Goal: Task Accomplishment & Management: Use online tool/utility

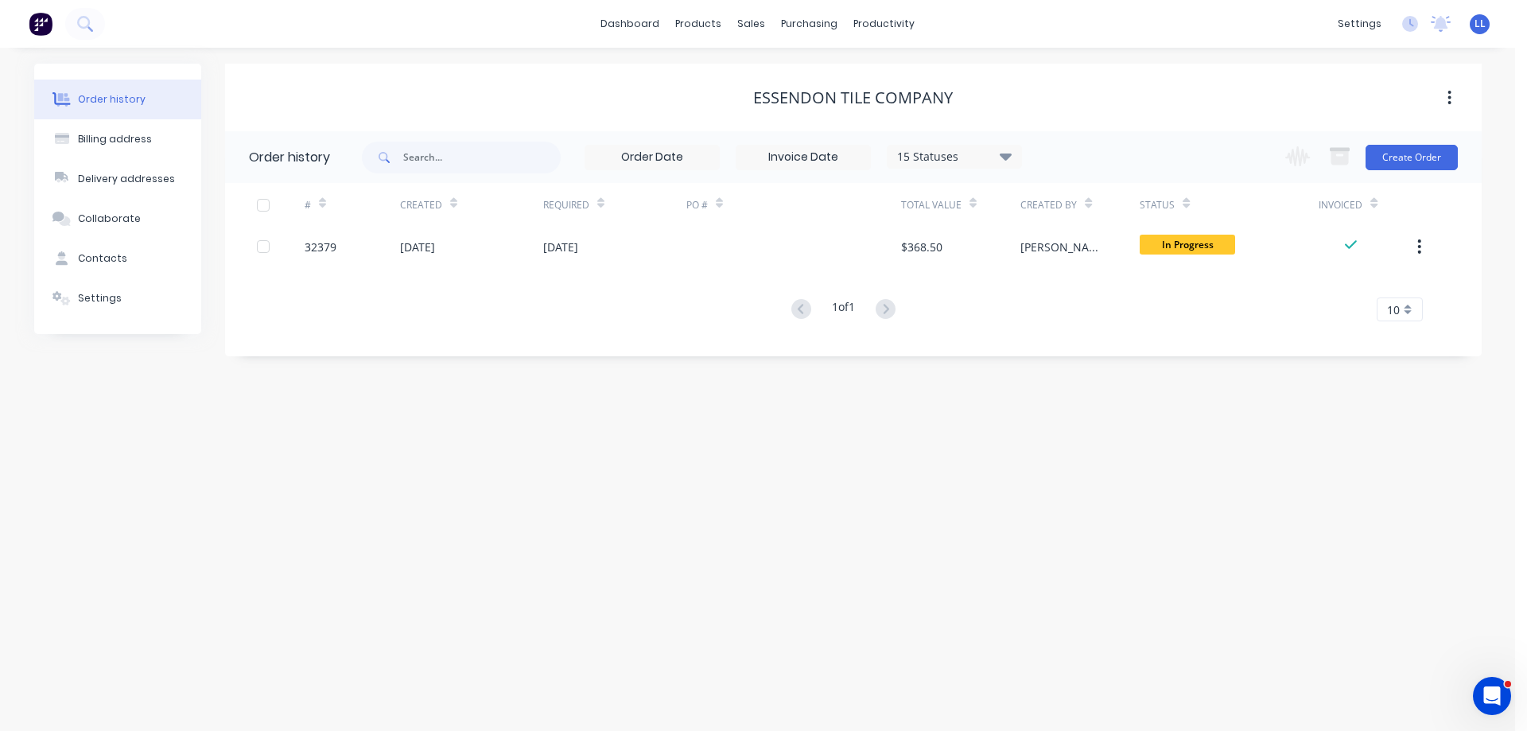
click at [37, 21] on img at bounding box center [41, 24] width 24 height 24
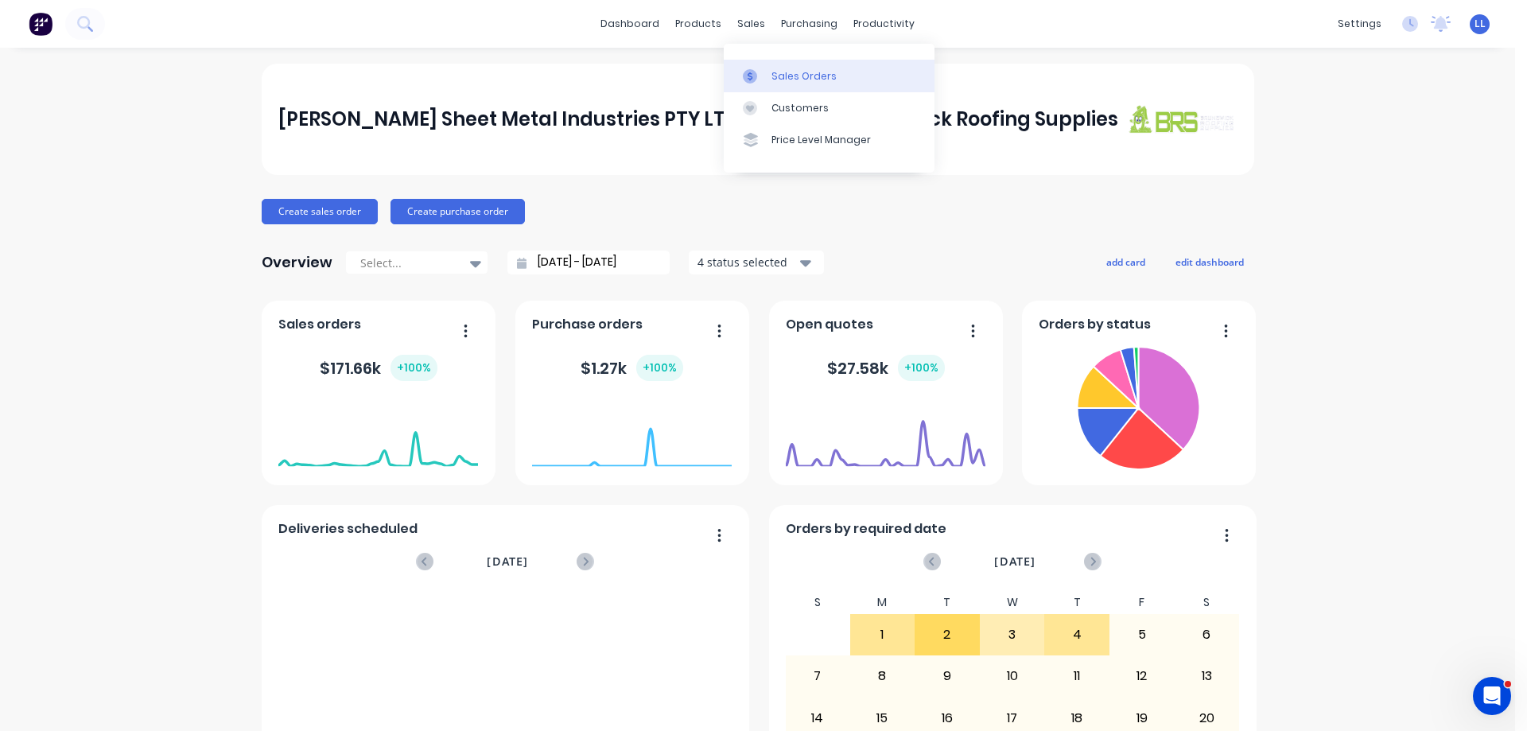
click at [831, 83] on div "Sales Orders" at bounding box center [804, 76] width 65 height 14
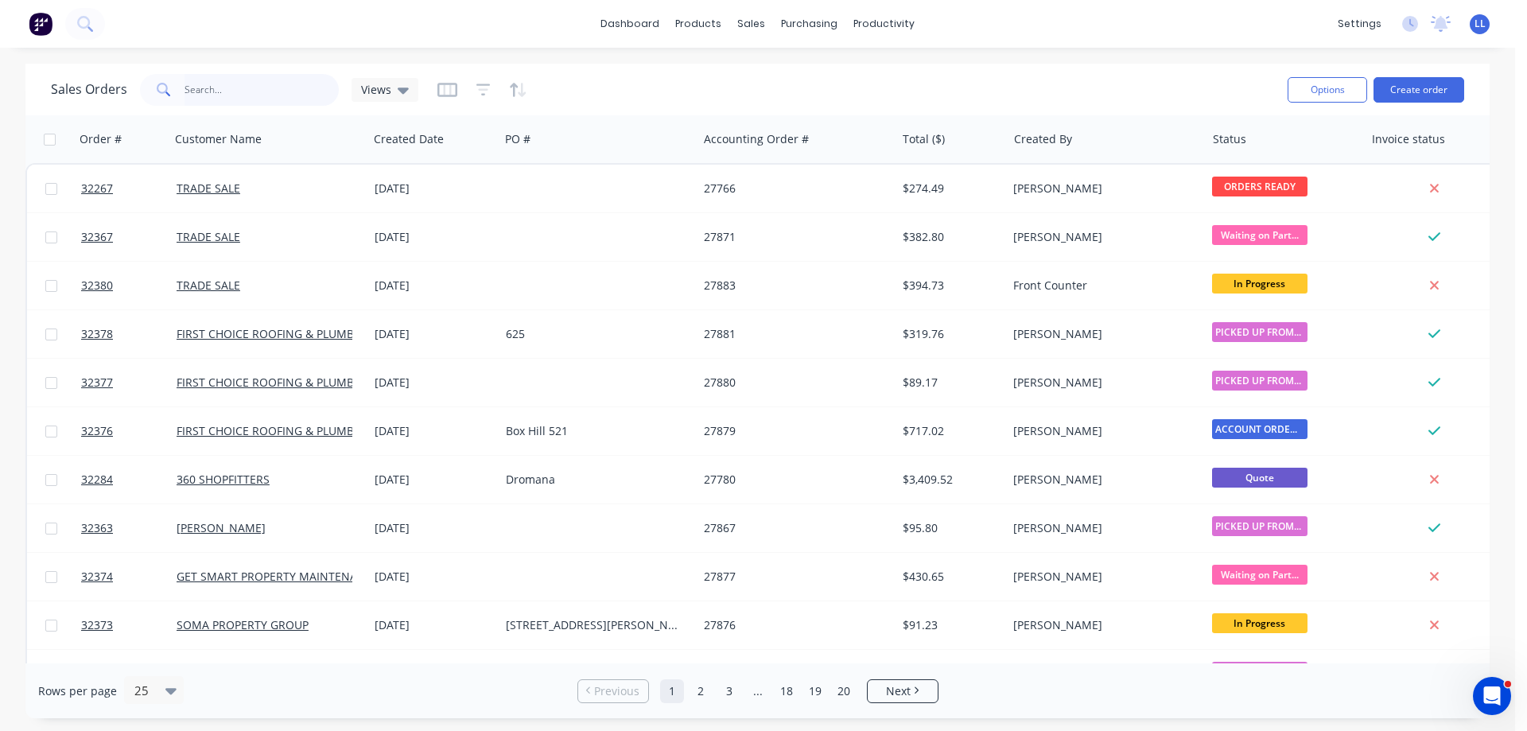
click at [213, 93] on input "text" at bounding box center [262, 90] width 155 height 32
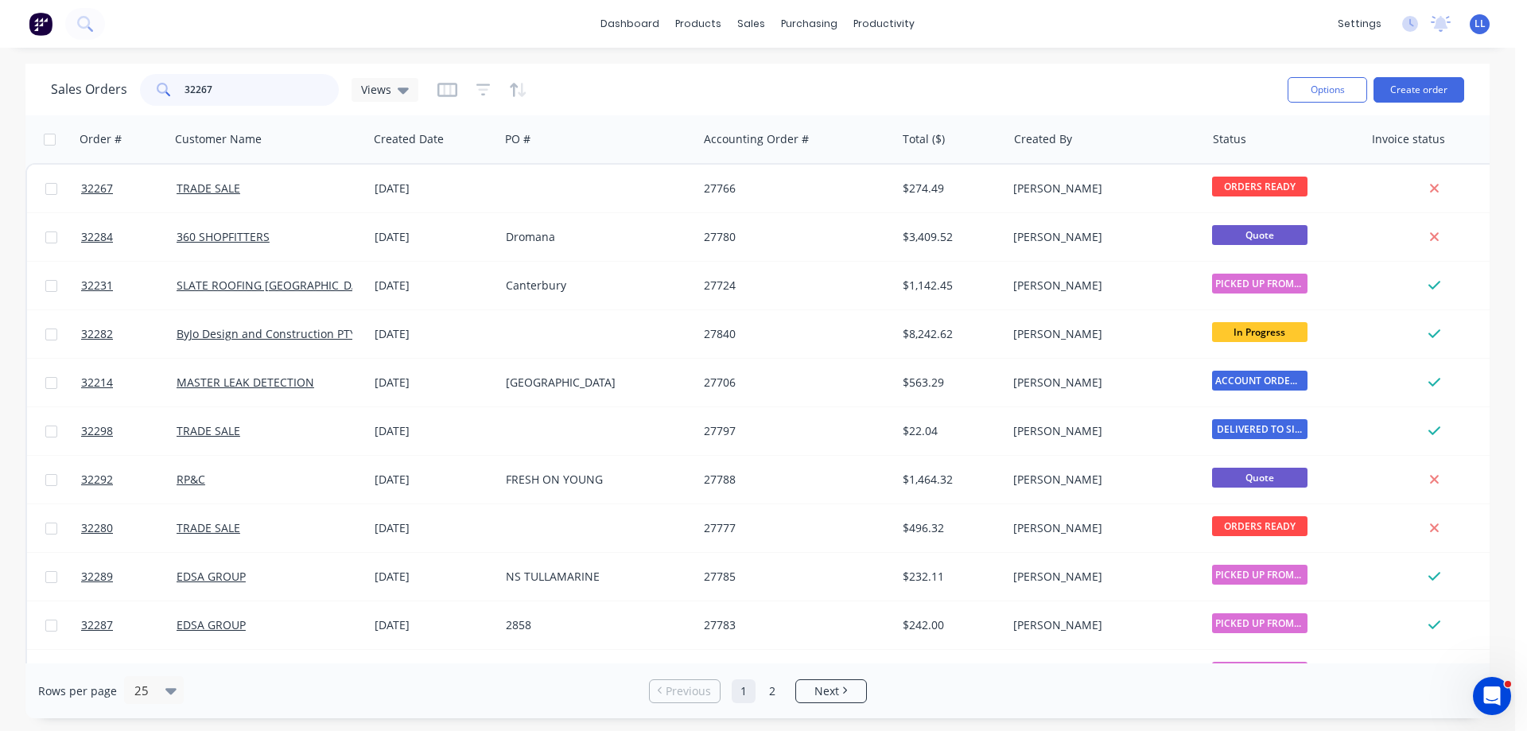
type input "32267"
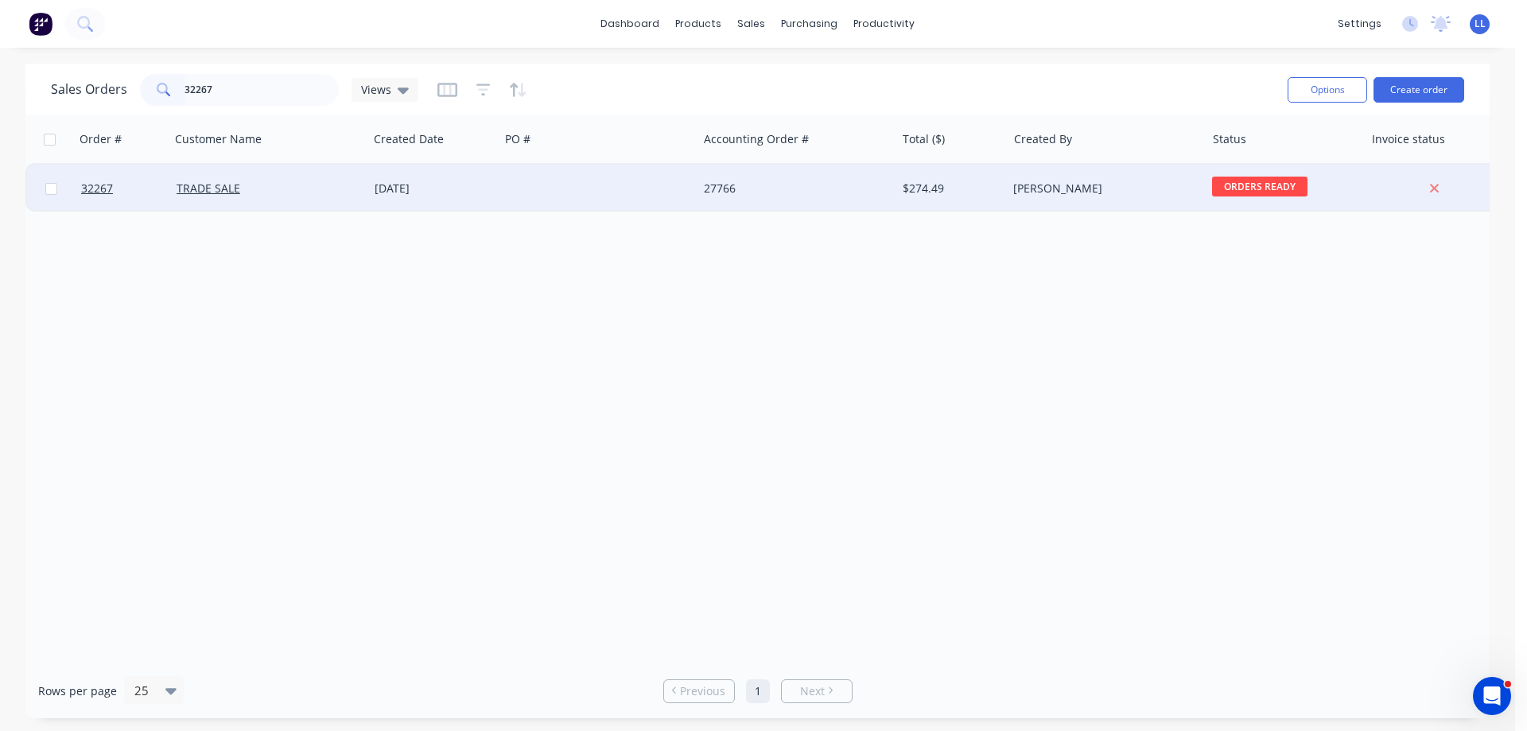
click at [594, 189] on div at bounding box center [599, 189] width 198 height 48
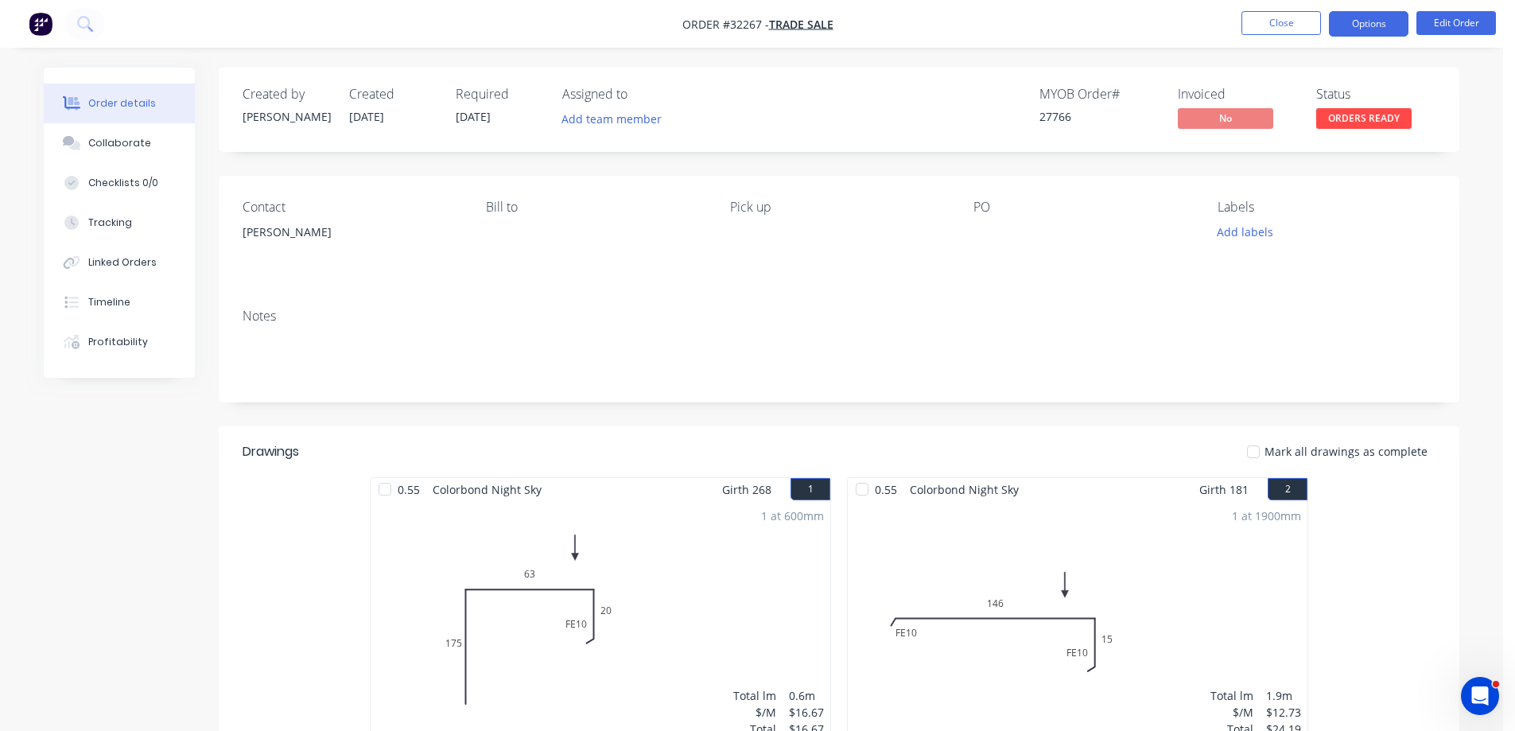
click at [1375, 29] on button "Options" at bounding box center [1369, 23] width 80 height 25
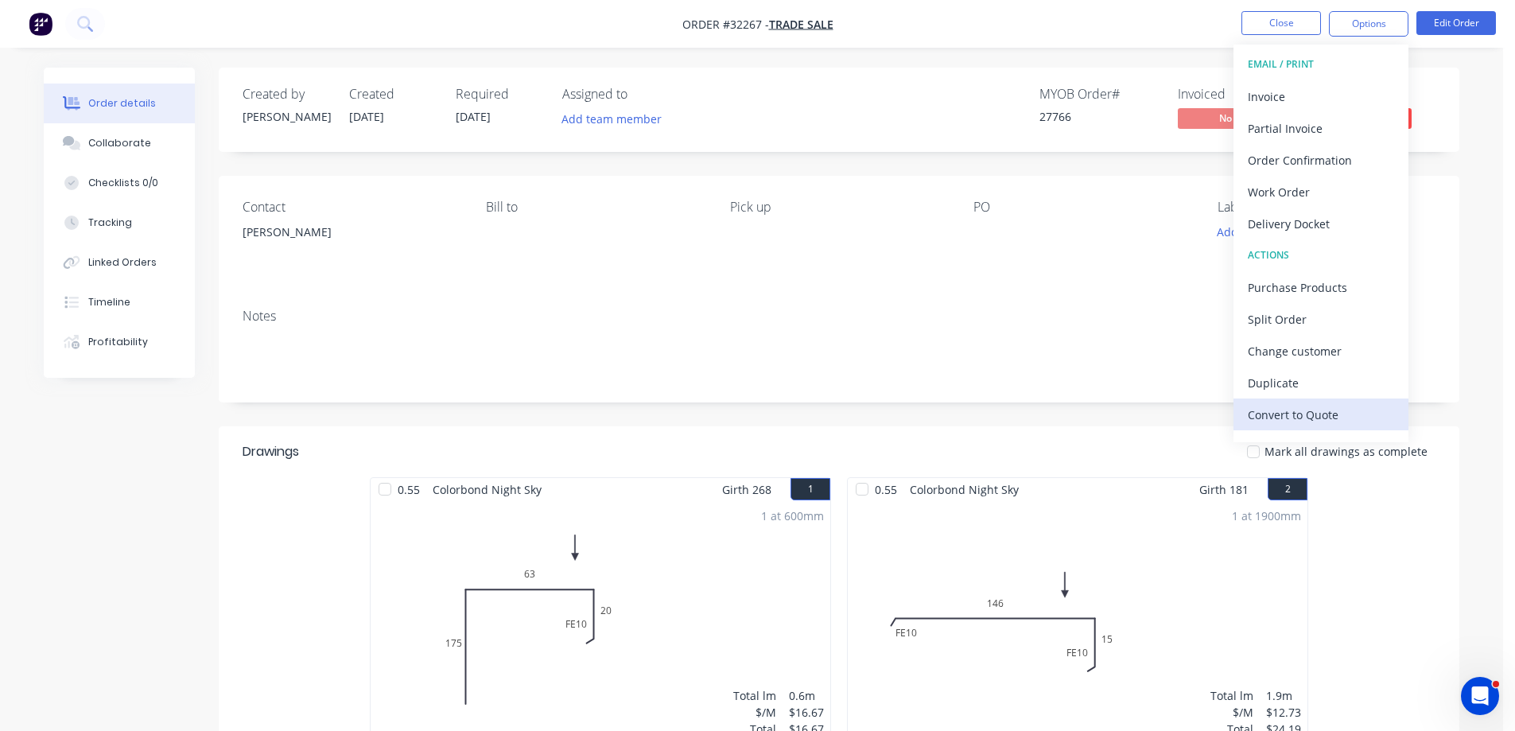
click at [1315, 421] on div "Convert to Quote" at bounding box center [1321, 414] width 146 height 23
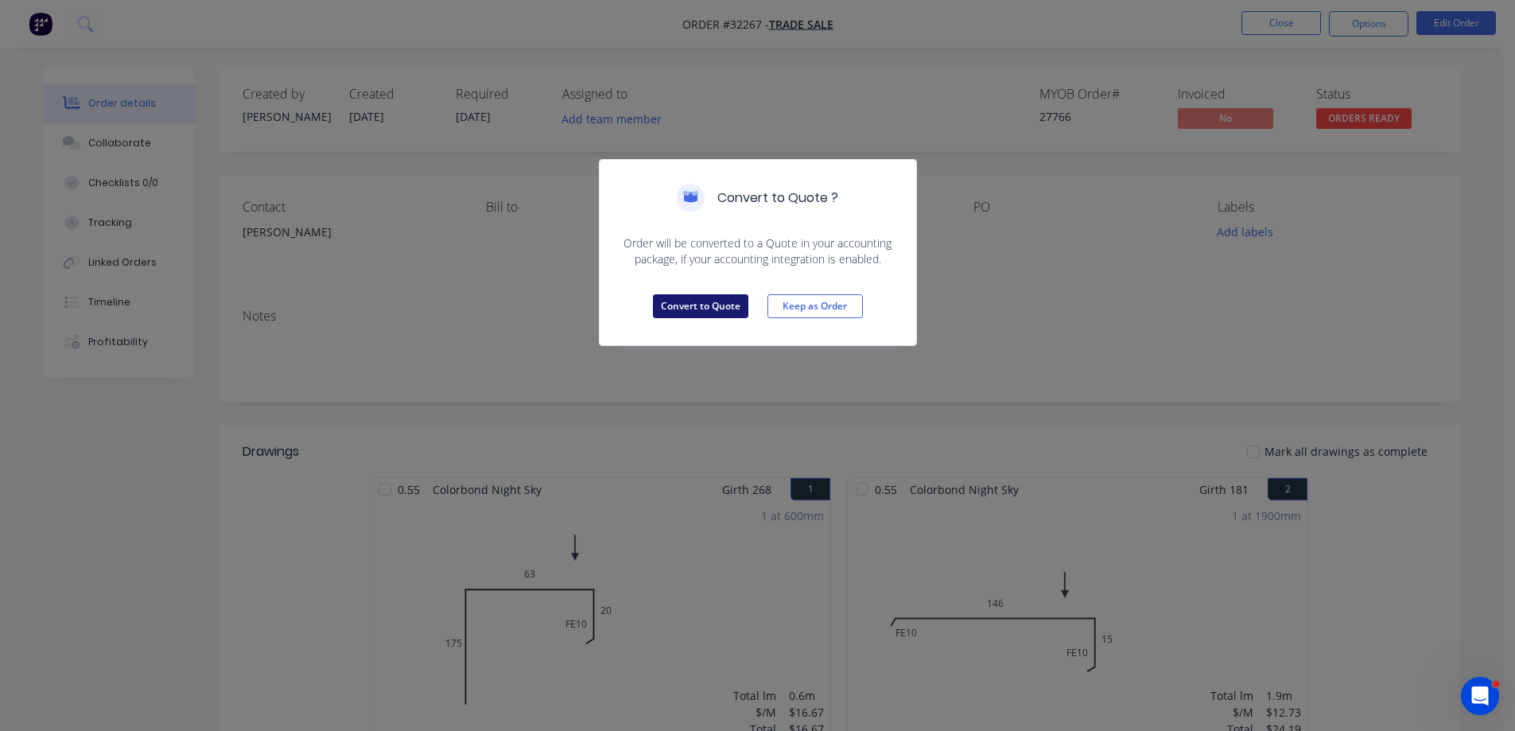
click at [700, 301] on button "Convert to Quote" at bounding box center [700, 306] width 95 height 24
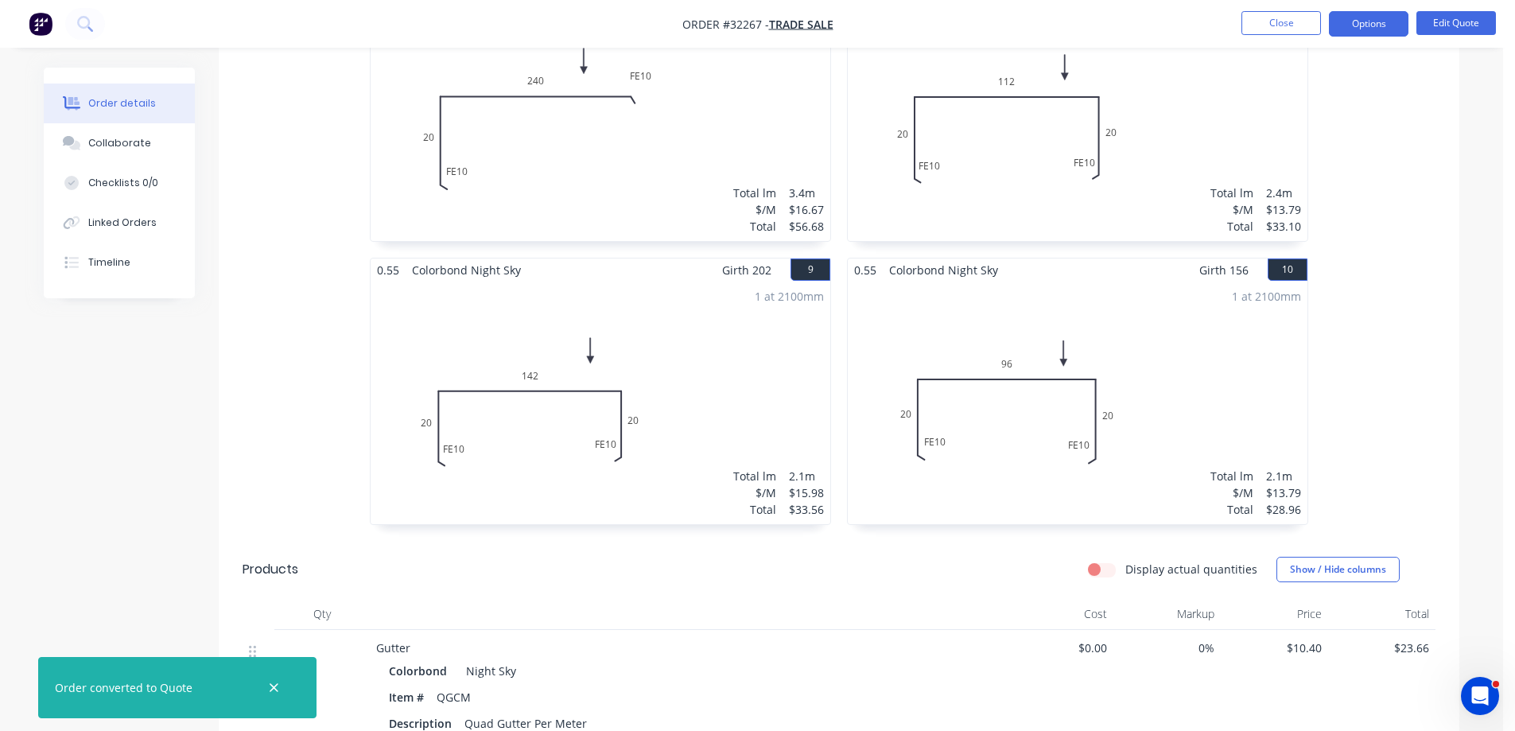
scroll to position [1671, 0]
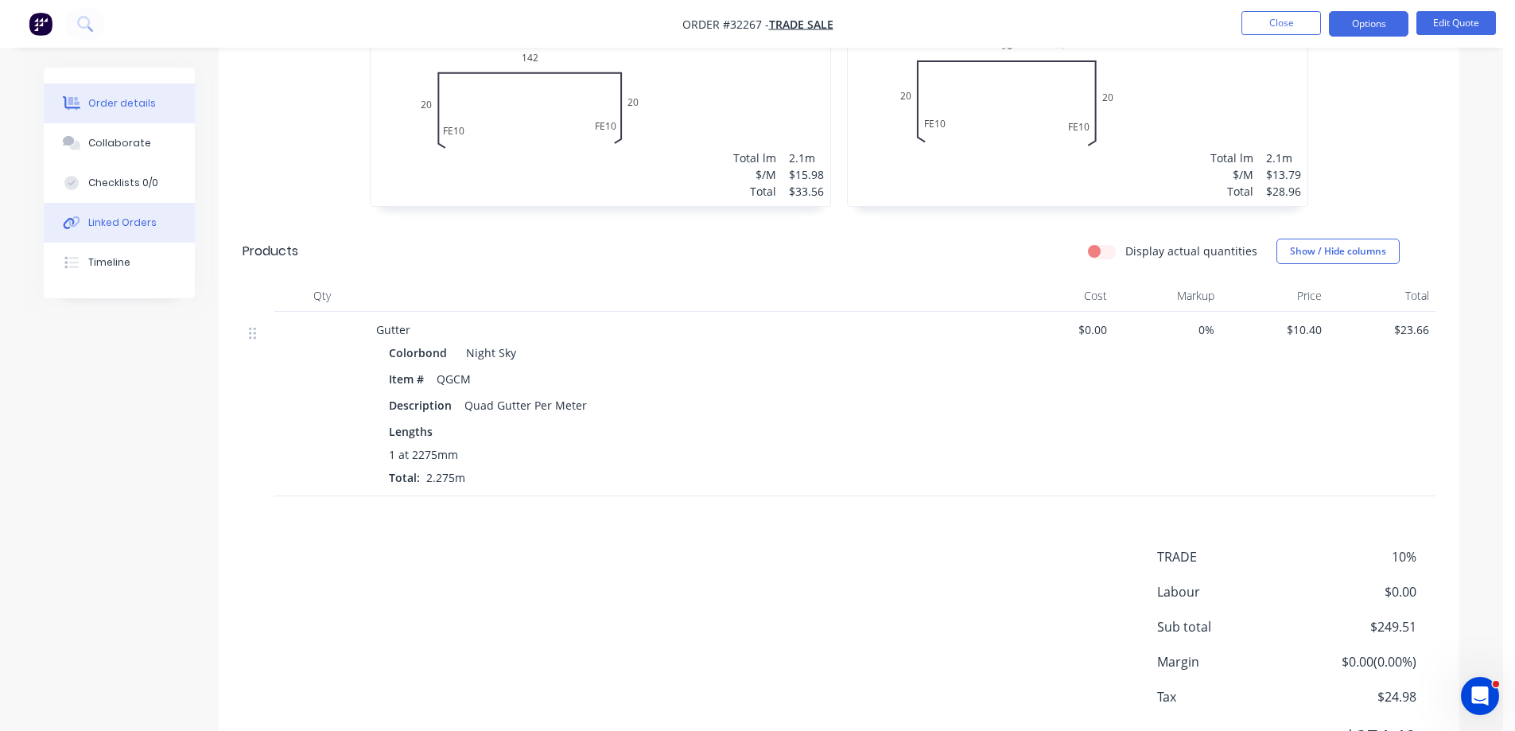
click at [136, 218] on div "Linked Orders" at bounding box center [122, 223] width 68 height 14
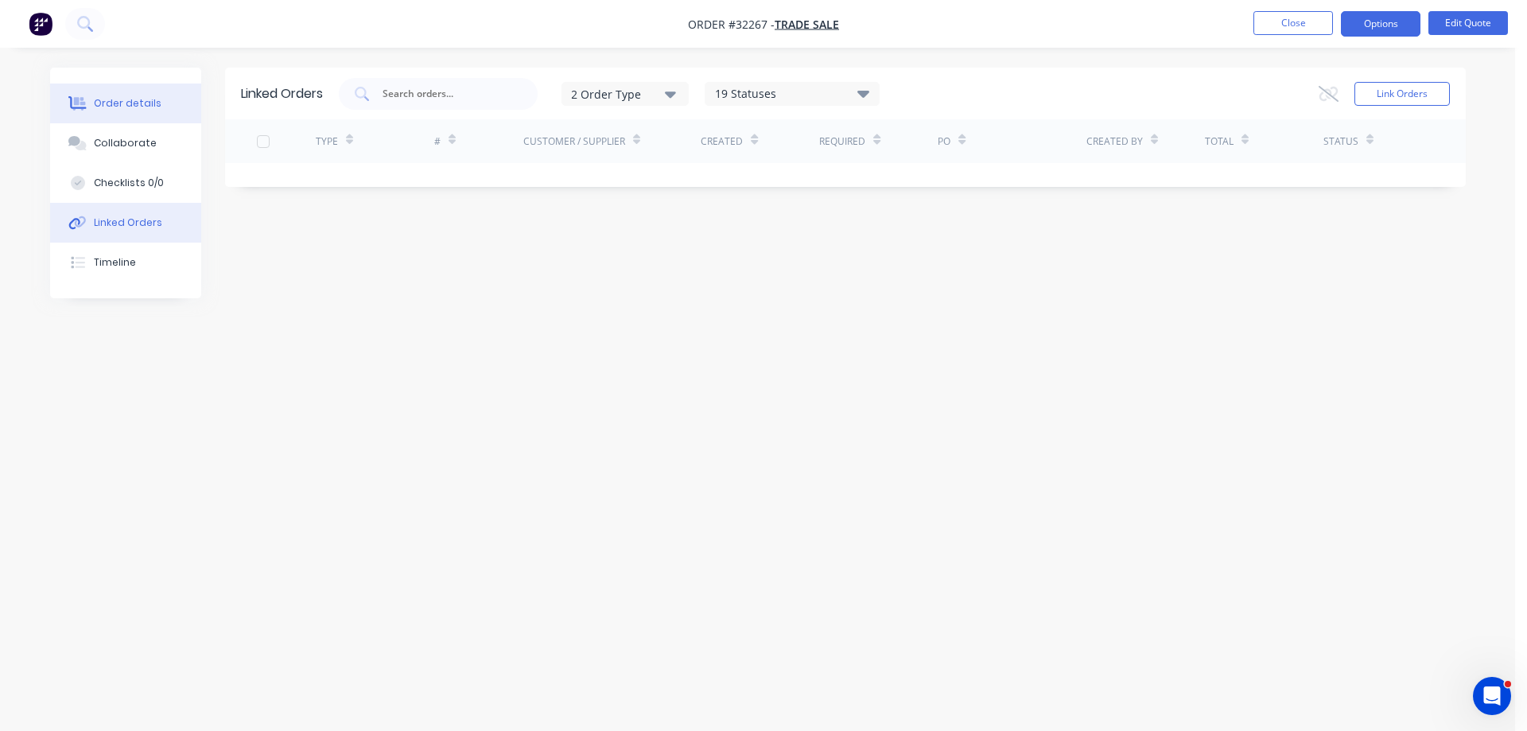
click at [115, 110] on div "Order details" at bounding box center [128, 103] width 68 height 14
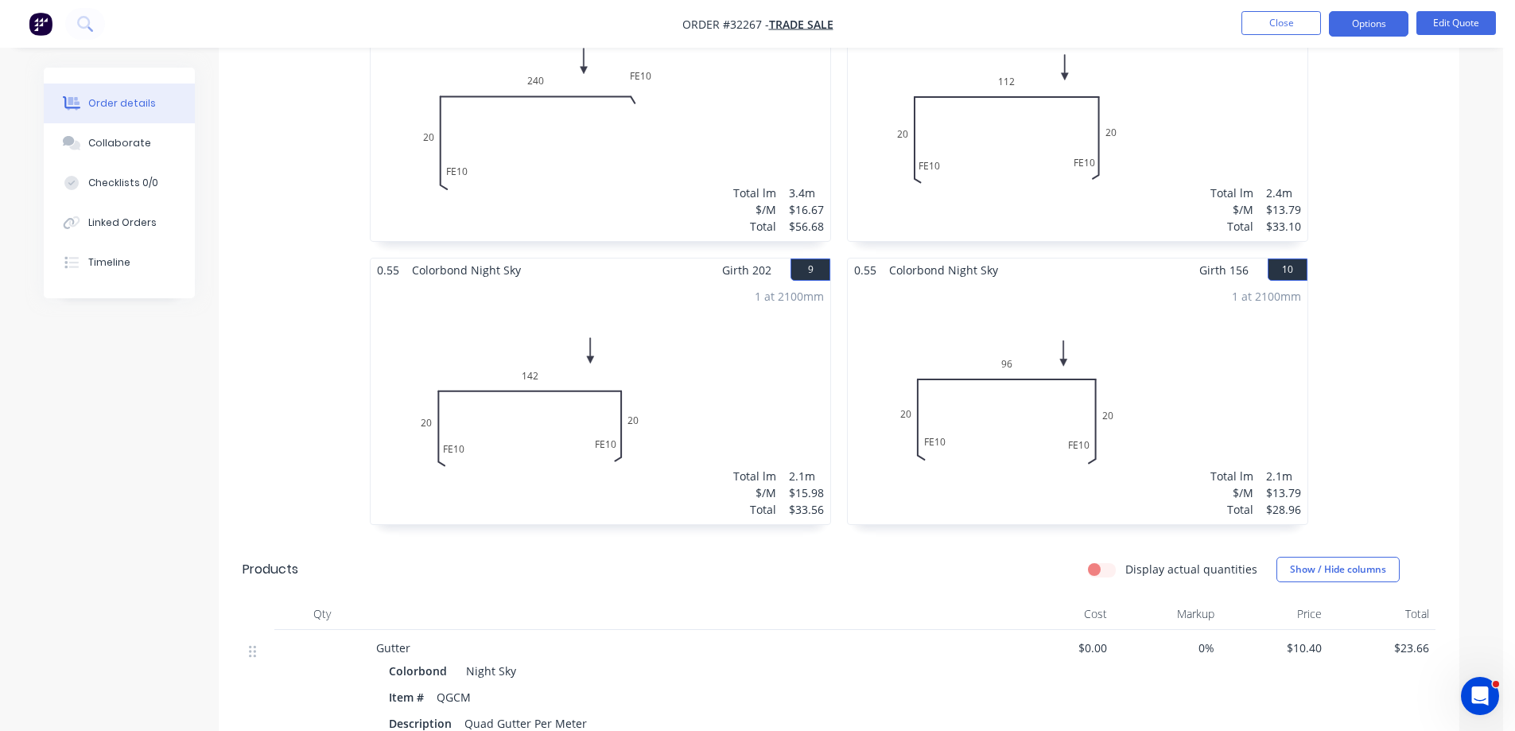
scroll to position [1671, 0]
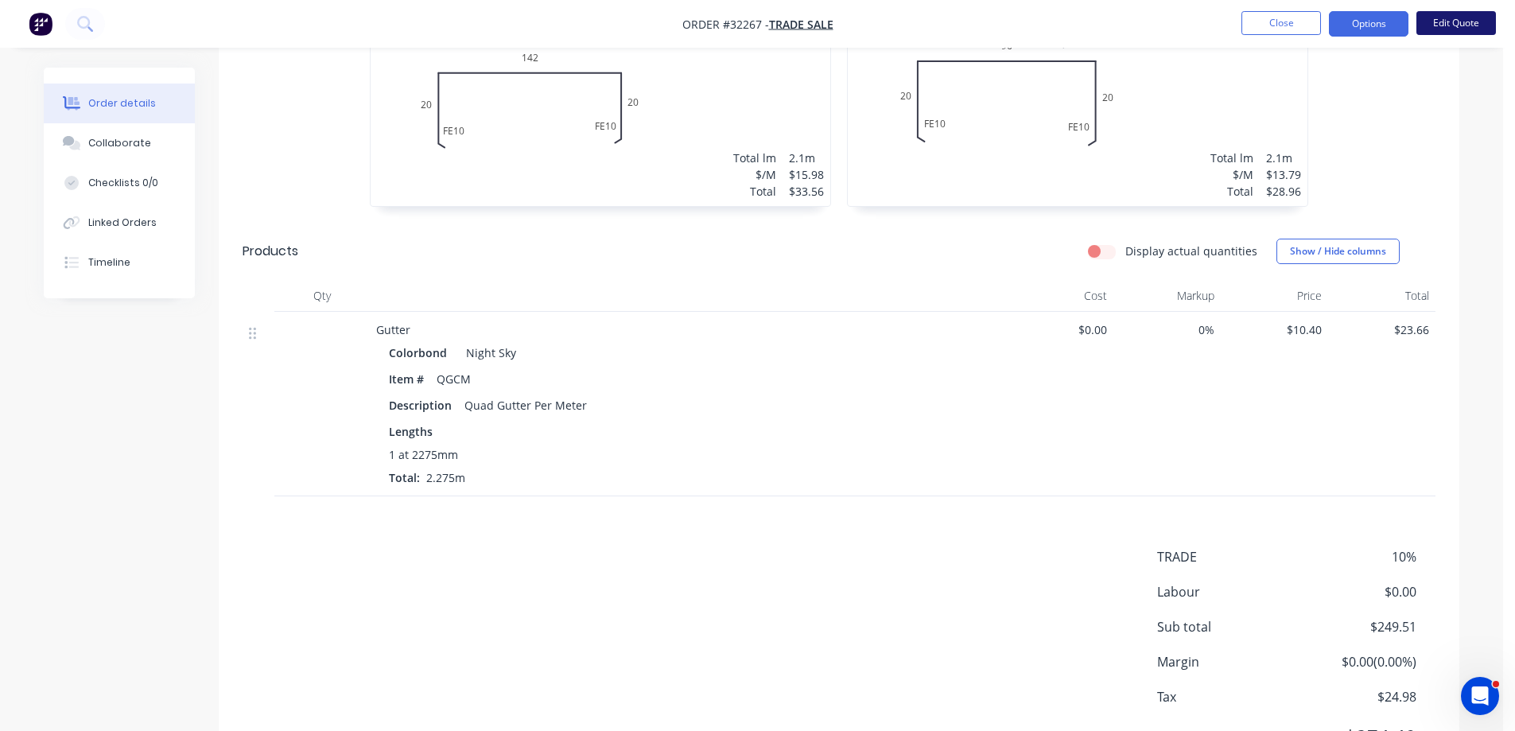
click at [1468, 29] on button "Edit Quote" at bounding box center [1457, 23] width 80 height 24
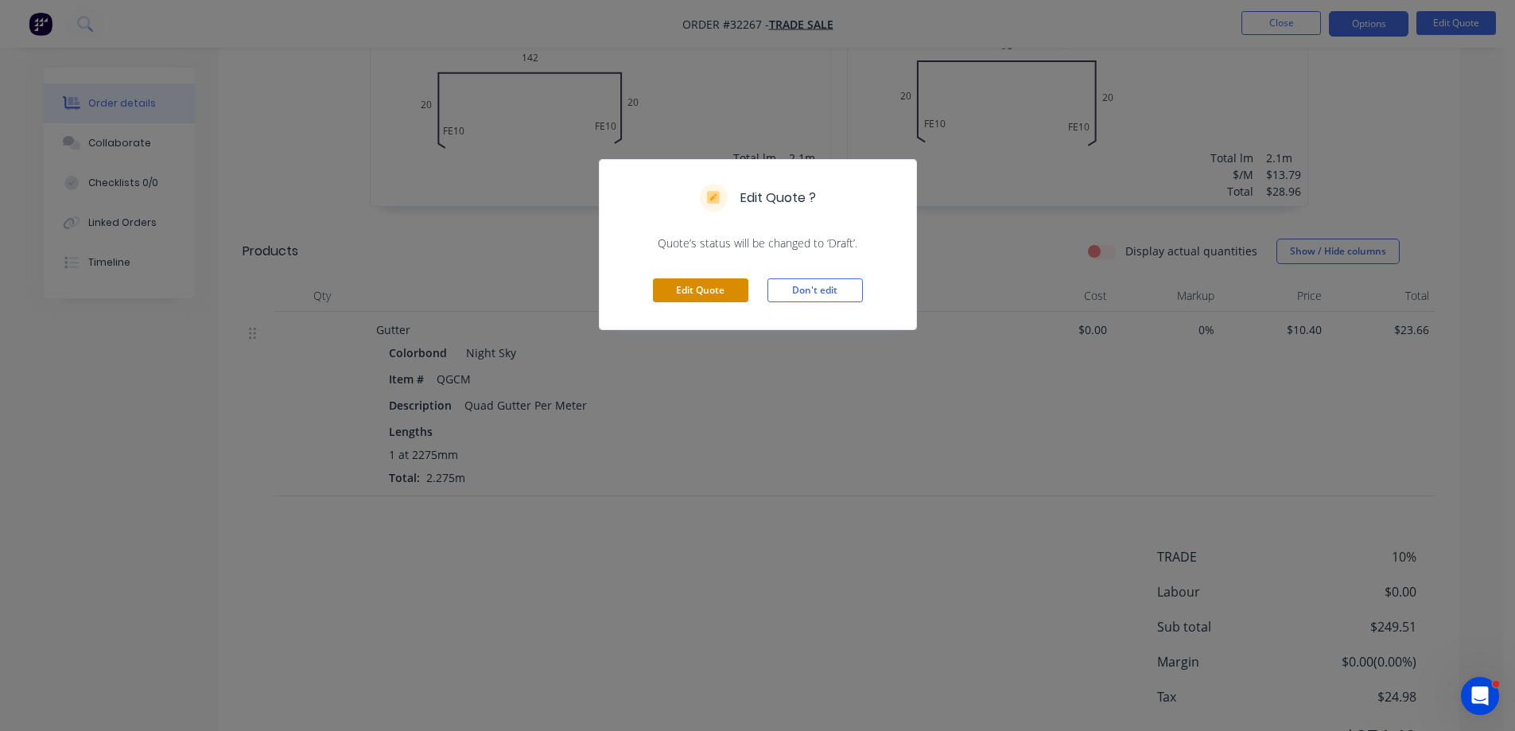
click at [710, 294] on button "Edit Quote" at bounding box center [700, 290] width 95 height 24
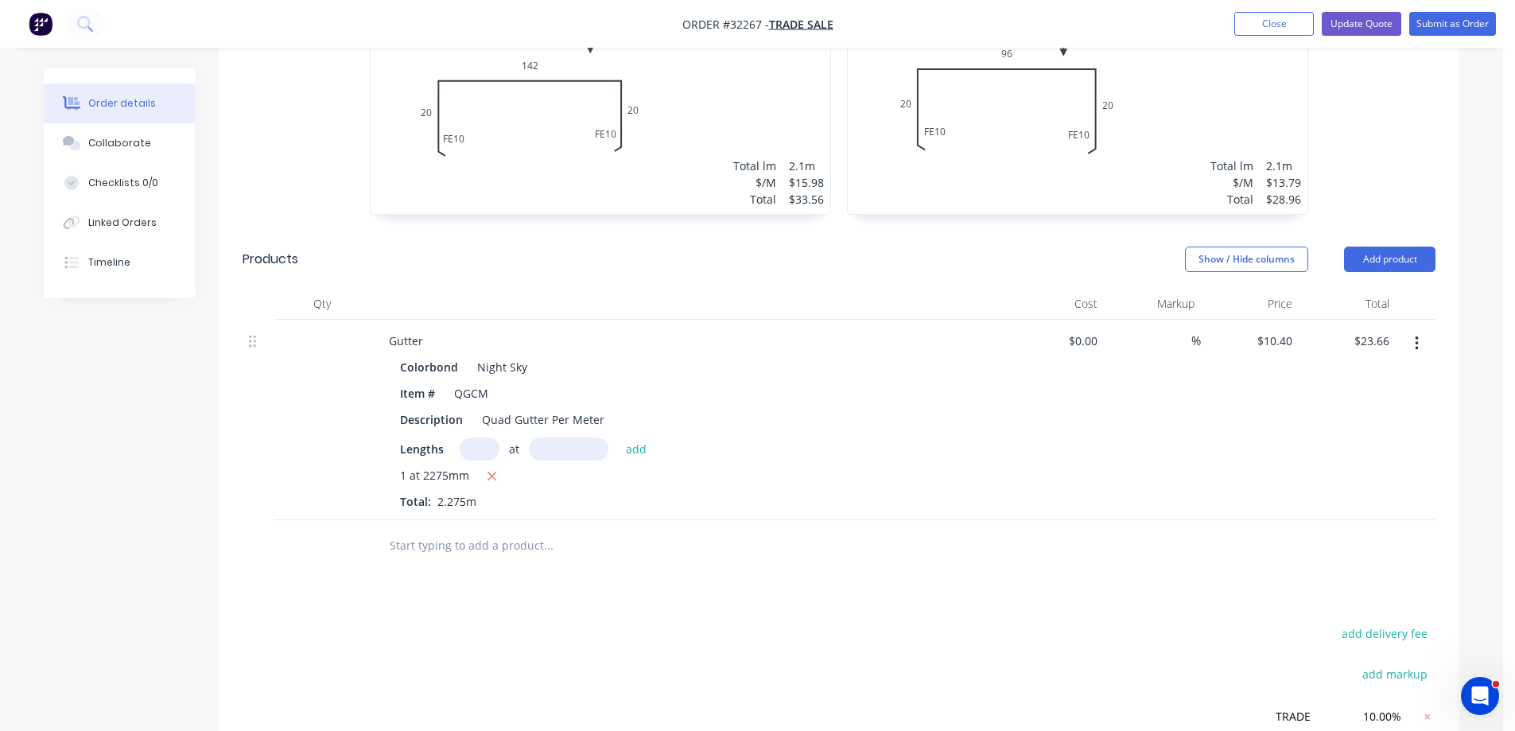
click at [1416, 340] on icon "button" at bounding box center [1417, 344] width 4 height 18
click at [1341, 477] on div "Delete" at bounding box center [1360, 480] width 123 height 23
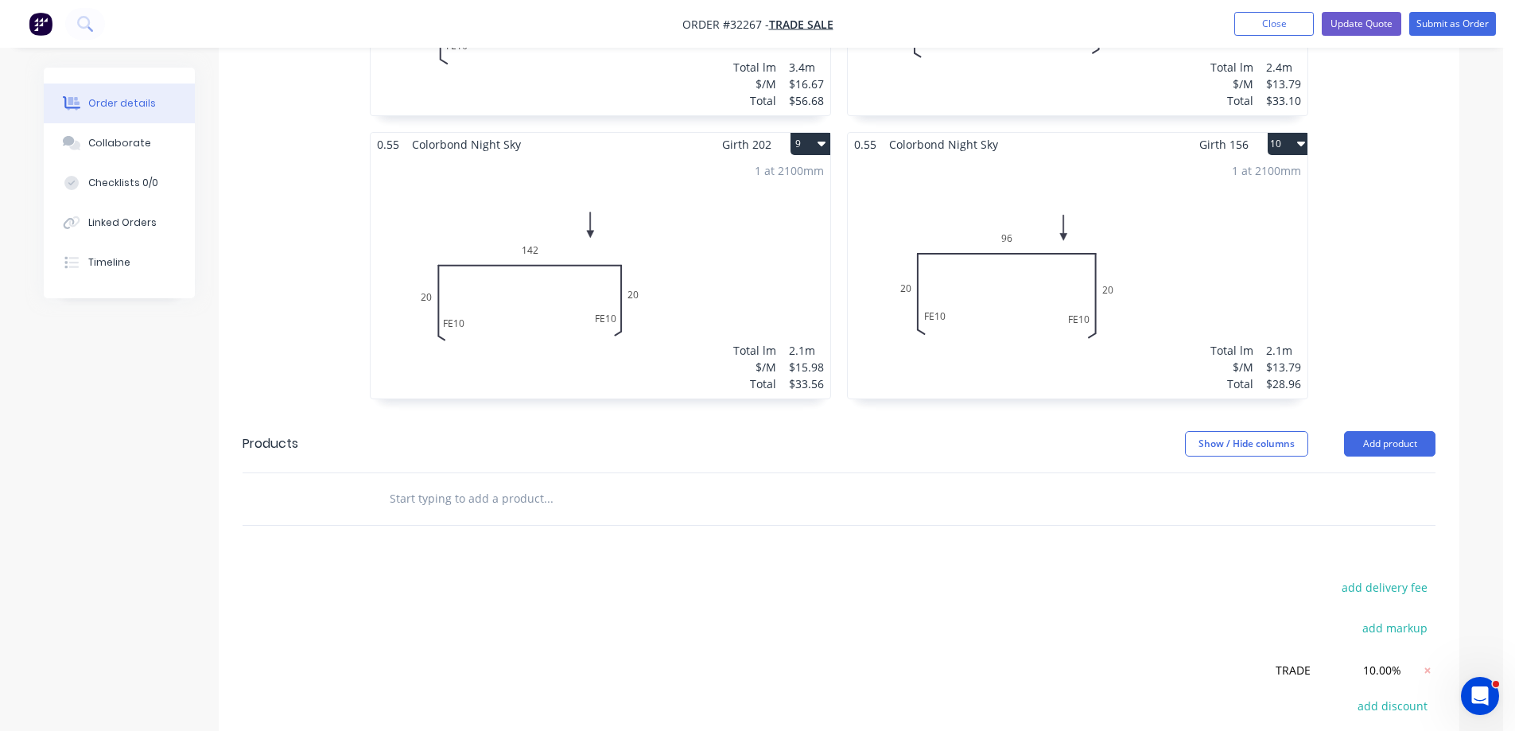
scroll to position [1273, 0]
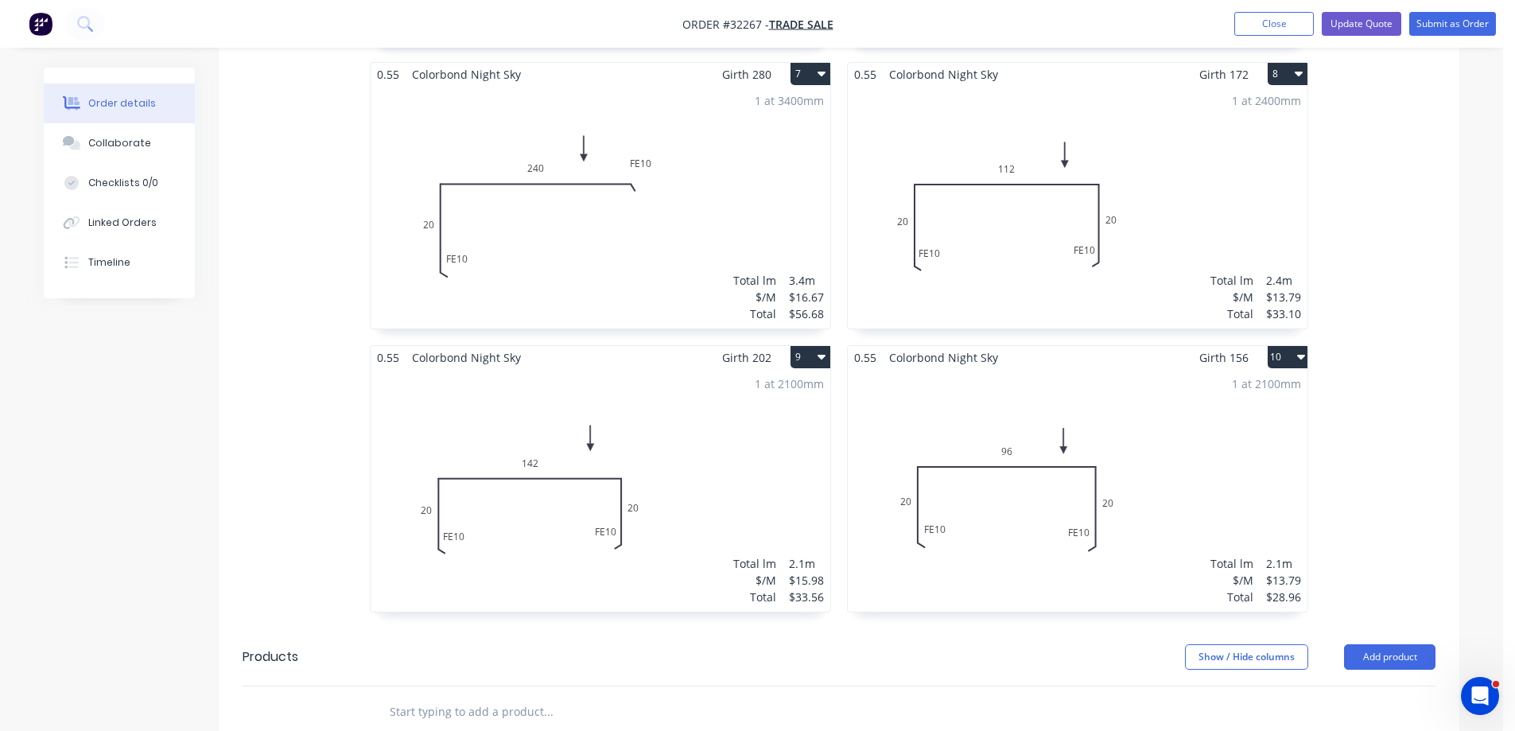
click at [1305, 355] on icon "button" at bounding box center [1301, 357] width 8 height 5
click at [1253, 457] on div "Delete" at bounding box center [1232, 459] width 123 height 23
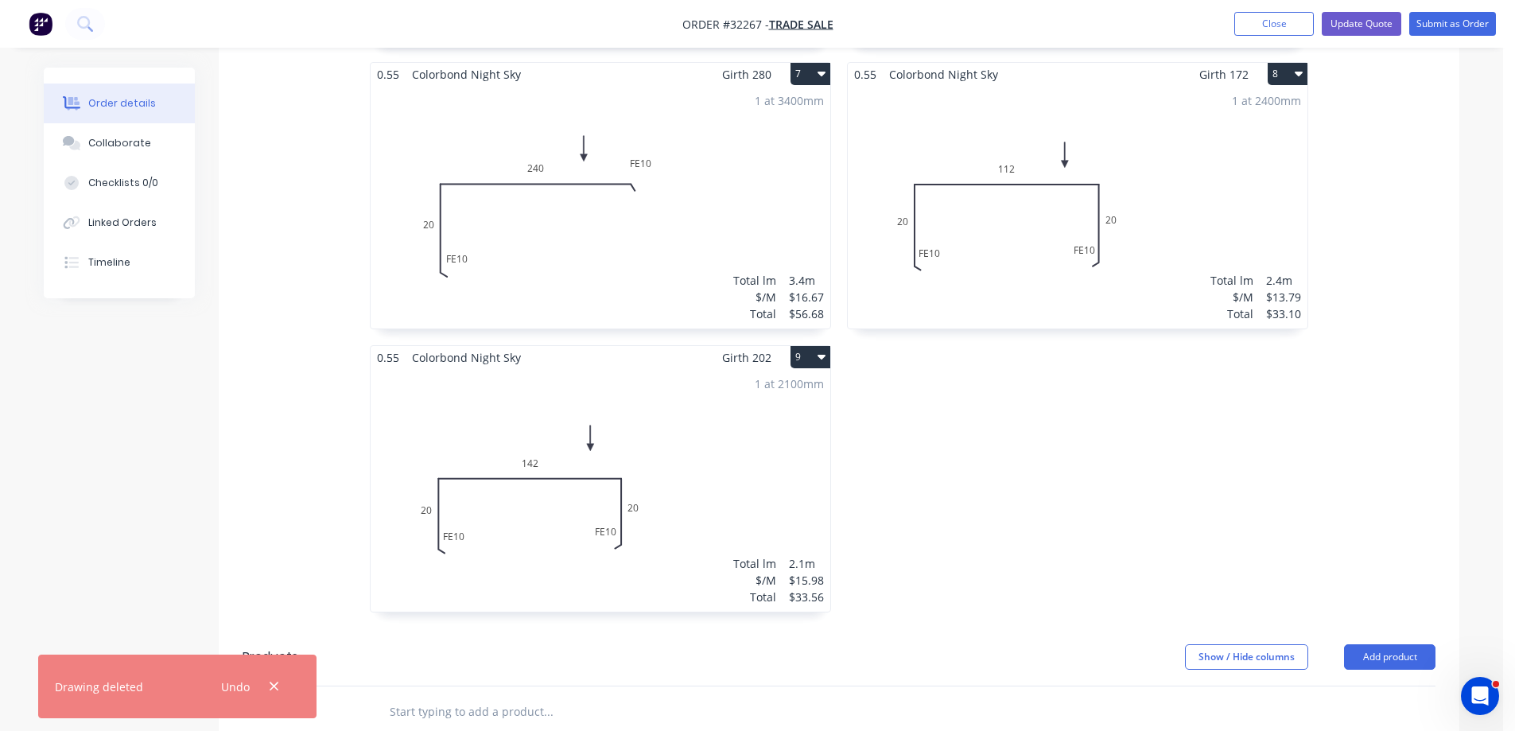
click at [823, 357] on icon "button" at bounding box center [822, 356] width 8 height 13
click at [726, 460] on div "Delete" at bounding box center [755, 459] width 123 height 23
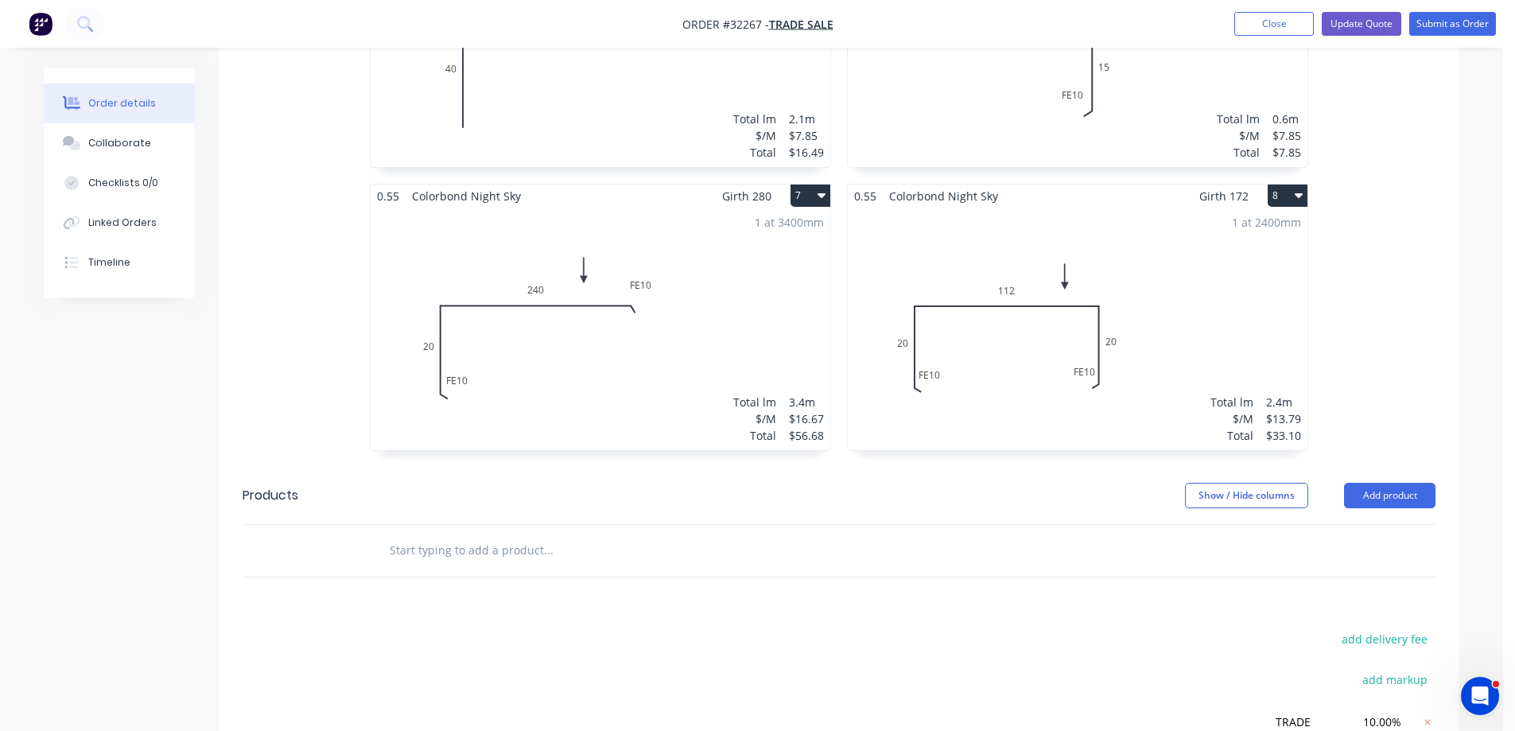
scroll to position [1034, 0]
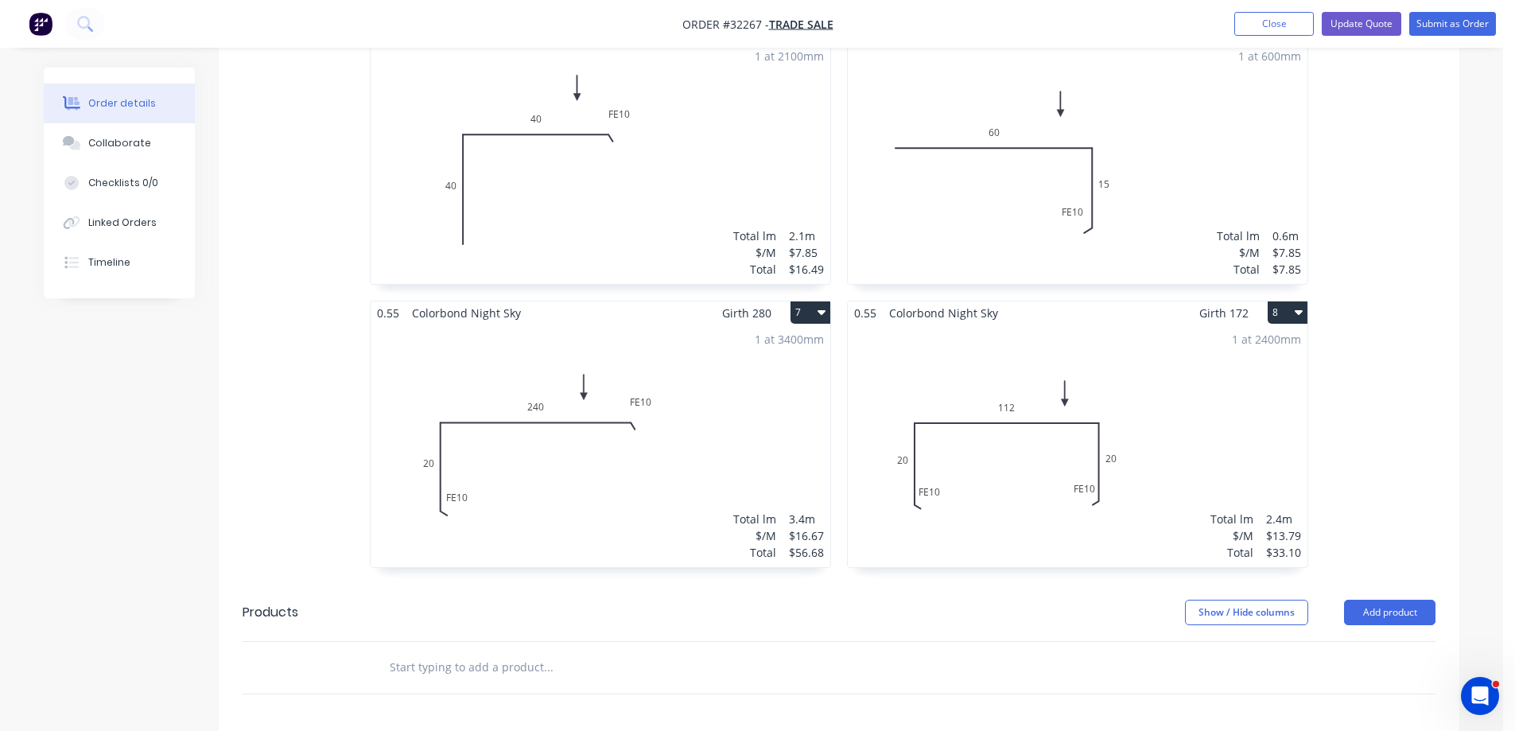
click at [1303, 312] on button "8" at bounding box center [1288, 312] width 40 height 22
click at [1216, 417] on div "Delete" at bounding box center [1232, 414] width 123 height 23
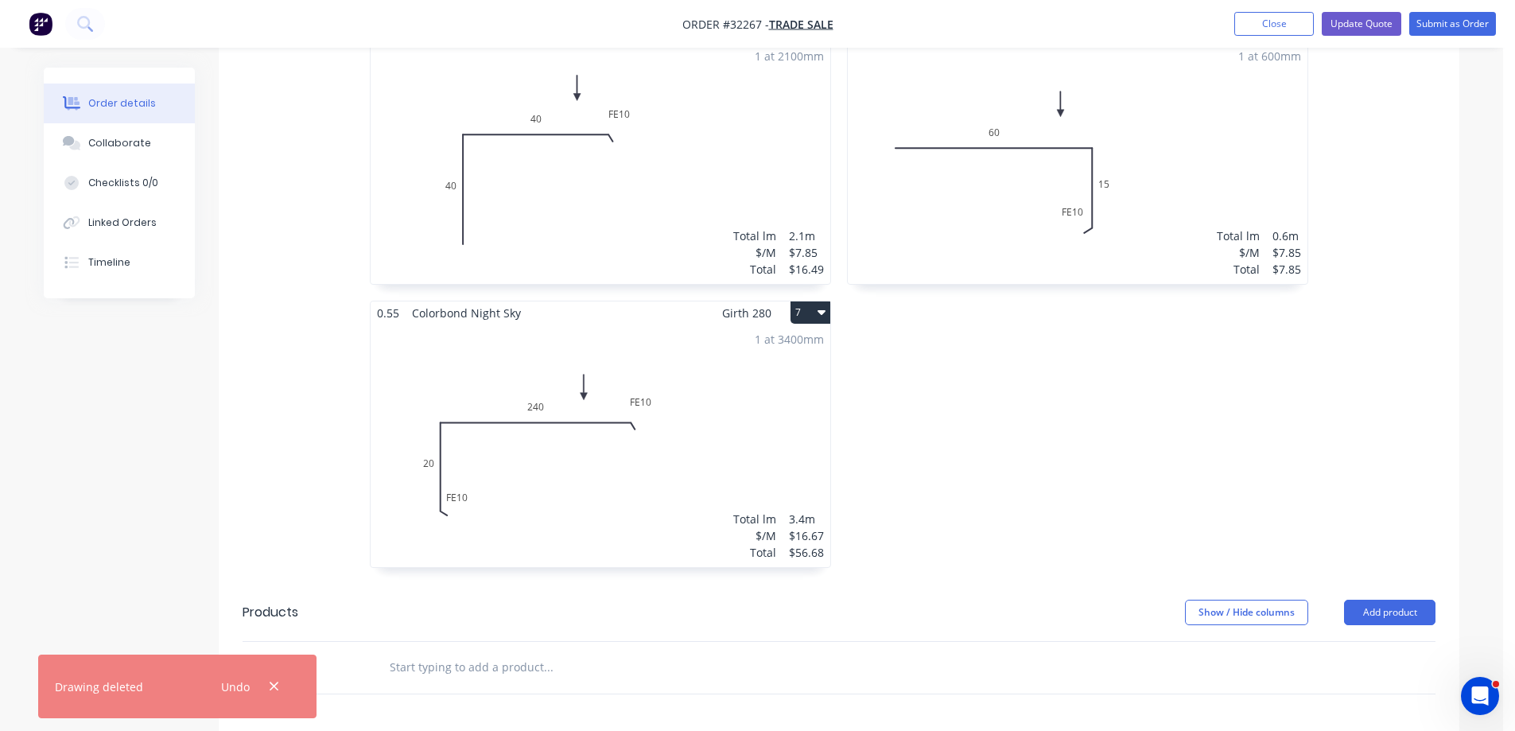
click at [816, 313] on button "7" at bounding box center [811, 312] width 40 height 22
drag, startPoint x: 759, startPoint y: 410, endPoint x: 978, endPoint y: 405, distance: 218.8
click at [761, 409] on div "Delete" at bounding box center [755, 414] width 123 height 23
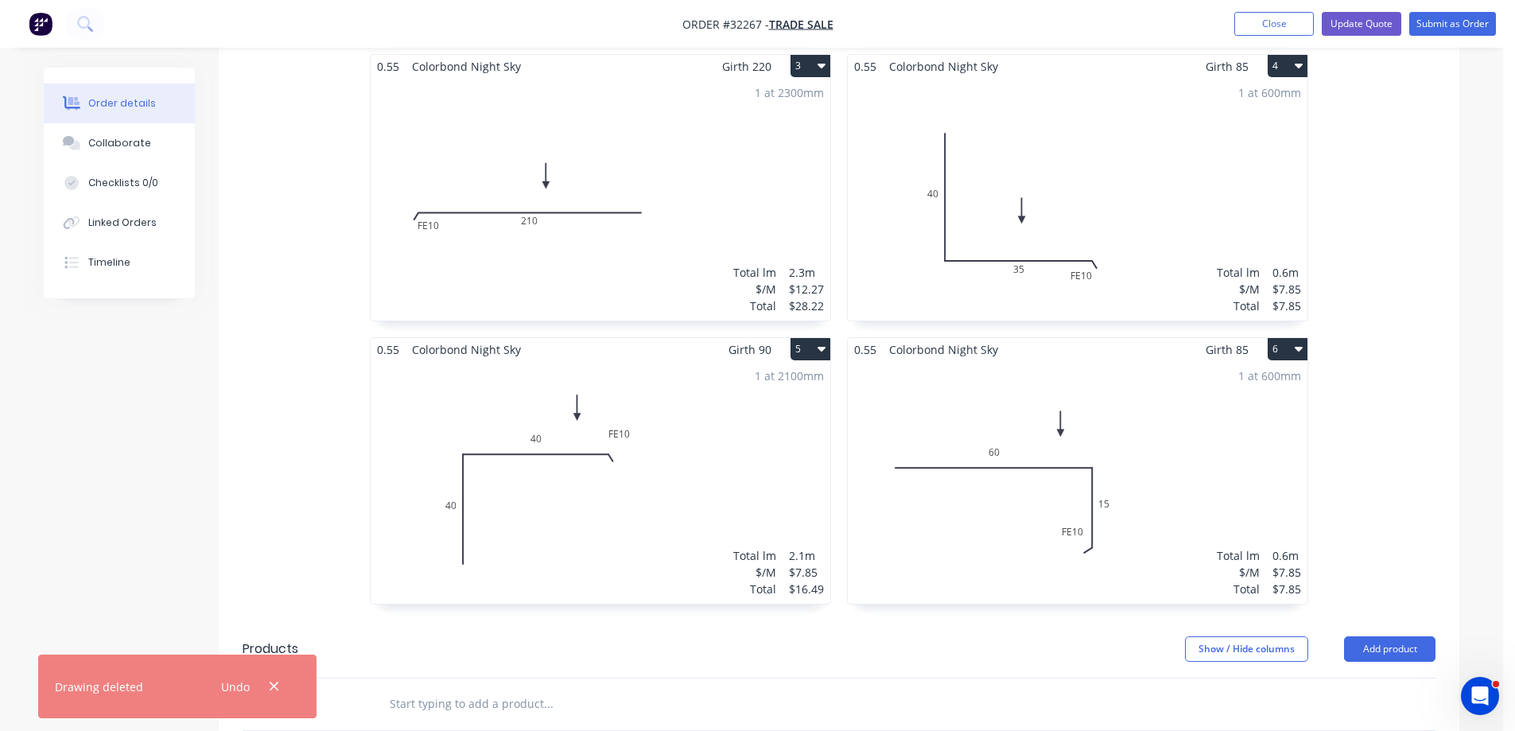
scroll to position [716, 0]
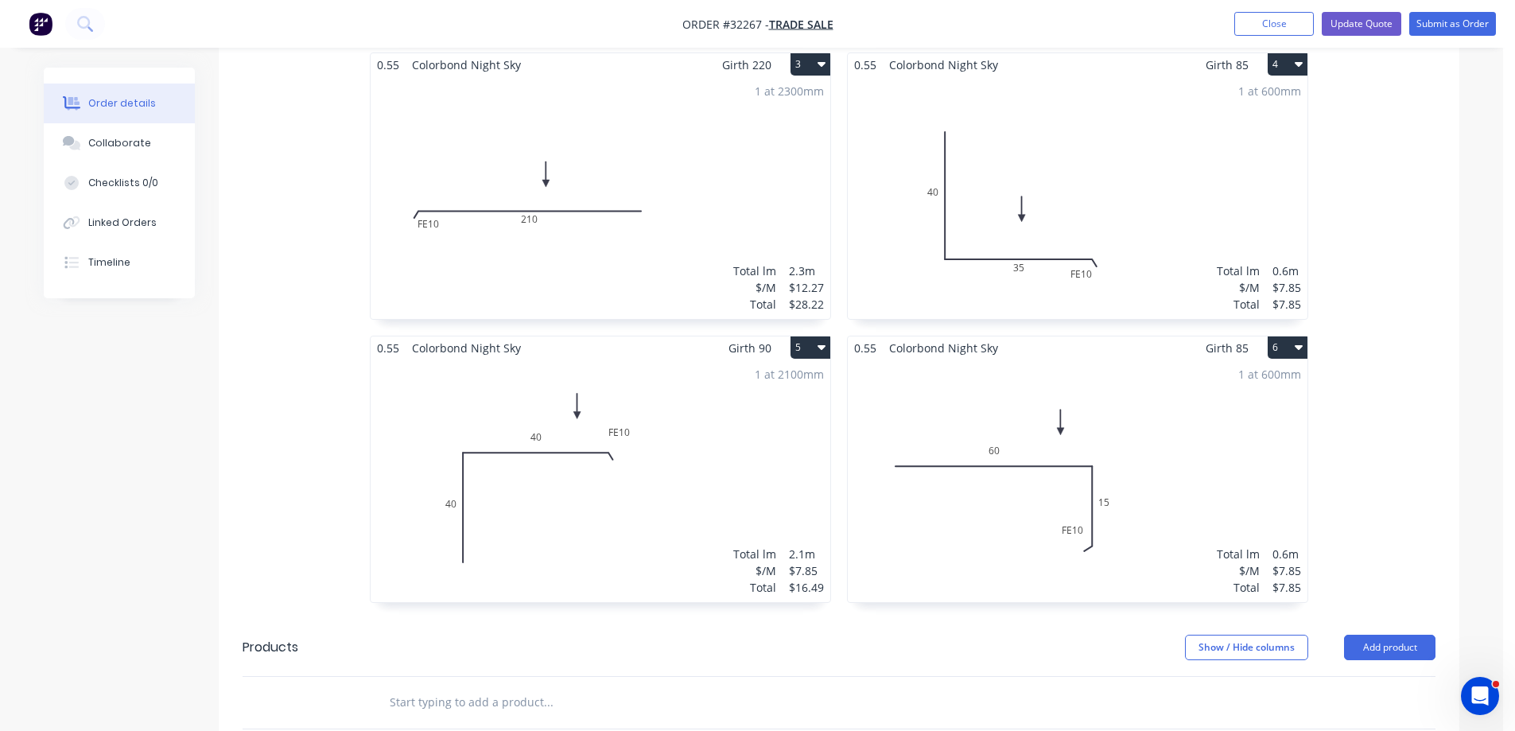
click at [1300, 344] on icon "button" at bounding box center [1299, 346] width 8 height 13
click at [1238, 450] on div "Delete" at bounding box center [1232, 449] width 123 height 23
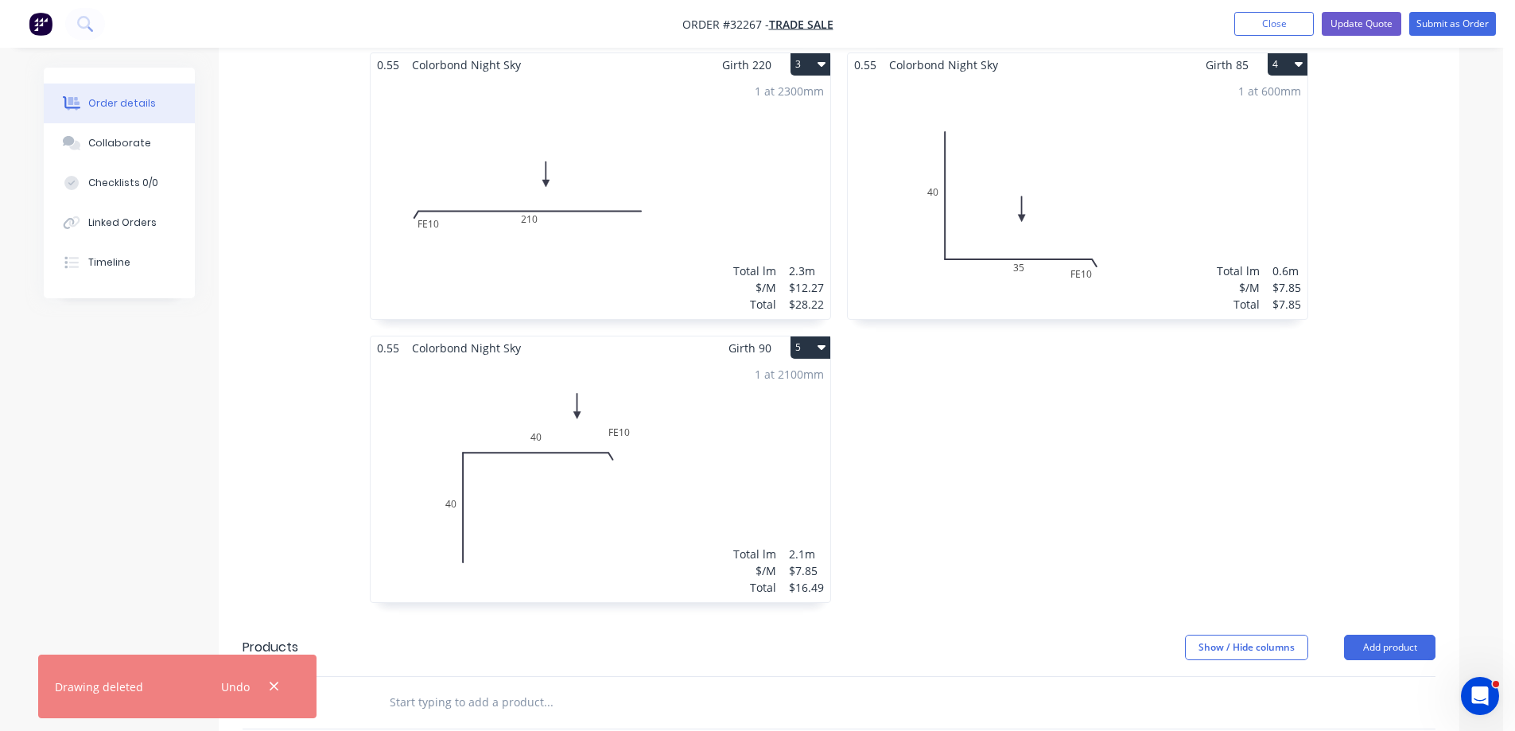
click at [823, 348] on icon "button" at bounding box center [822, 346] width 8 height 13
click at [752, 445] on div "Delete" at bounding box center [755, 449] width 123 height 23
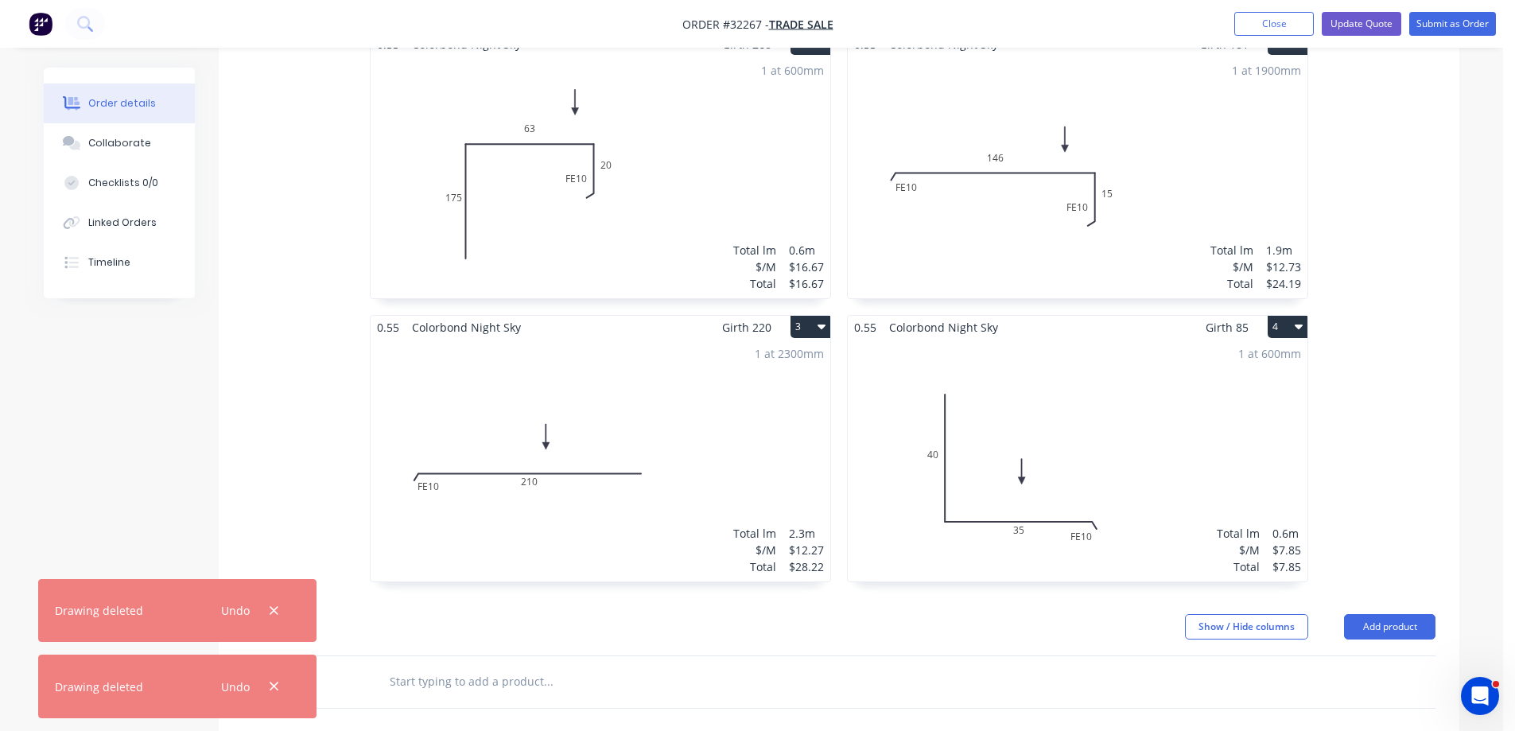
scroll to position [398, 0]
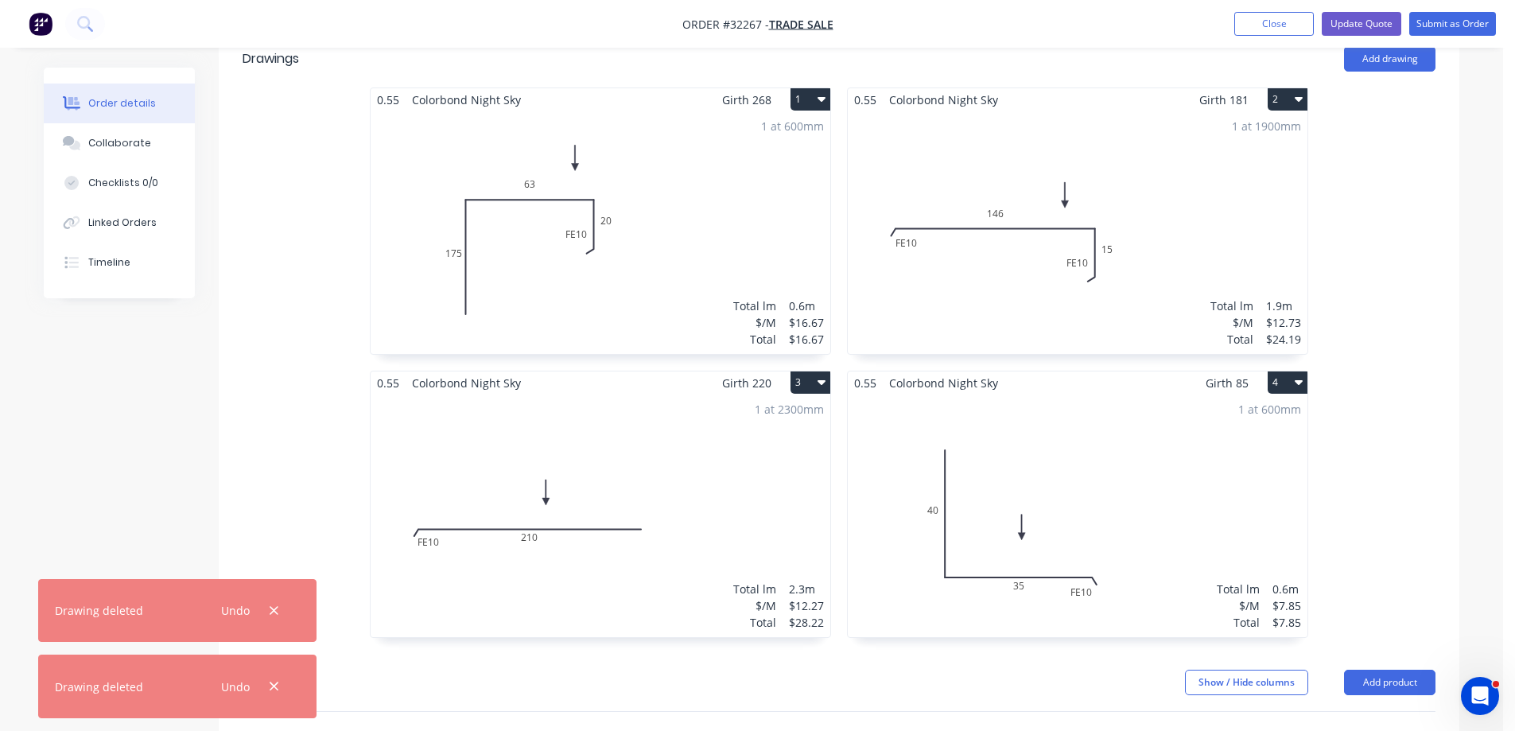
click at [1295, 384] on icon "button" at bounding box center [1299, 381] width 8 height 13
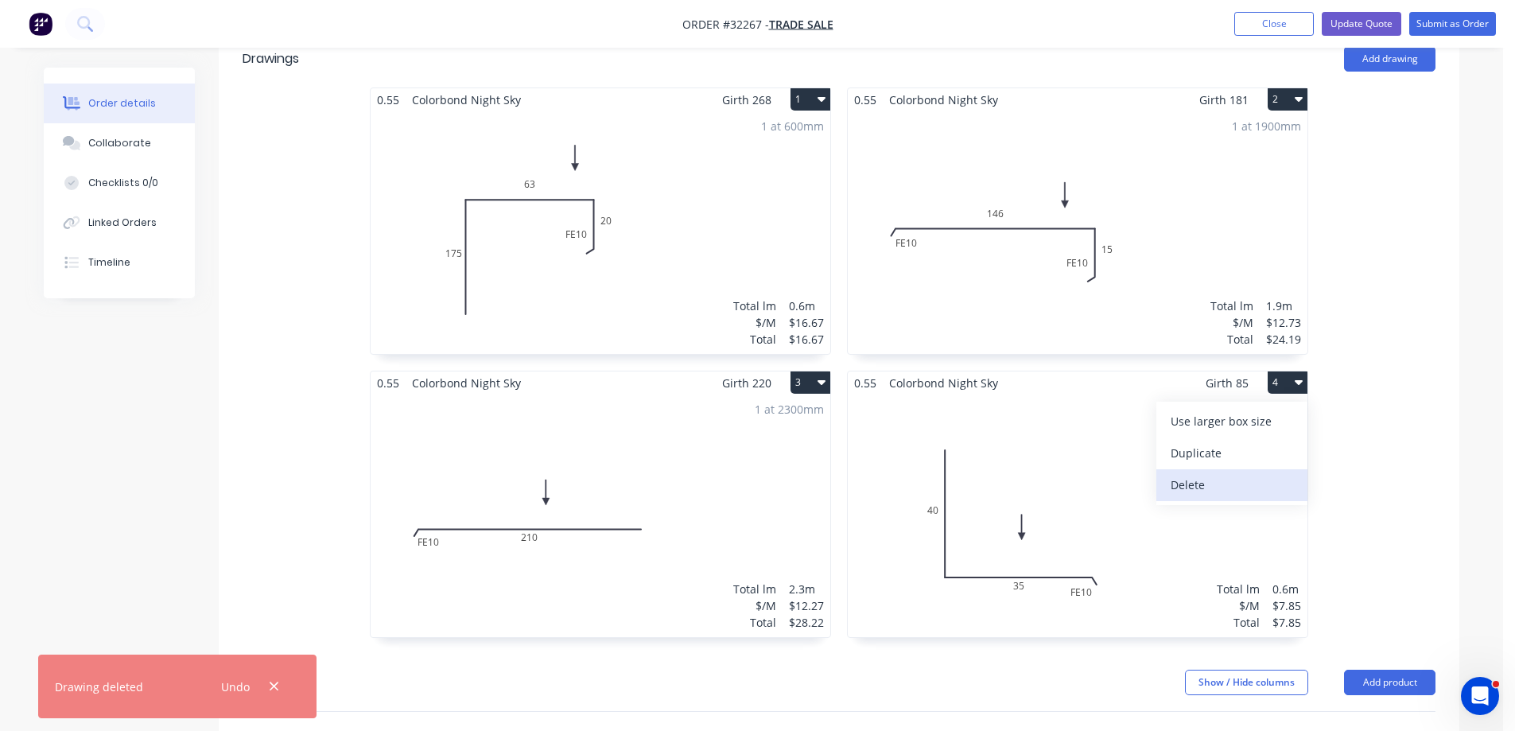
click at [1216, 488] on div "Delete" at bounding box center [1232, 484] width 123 height 23
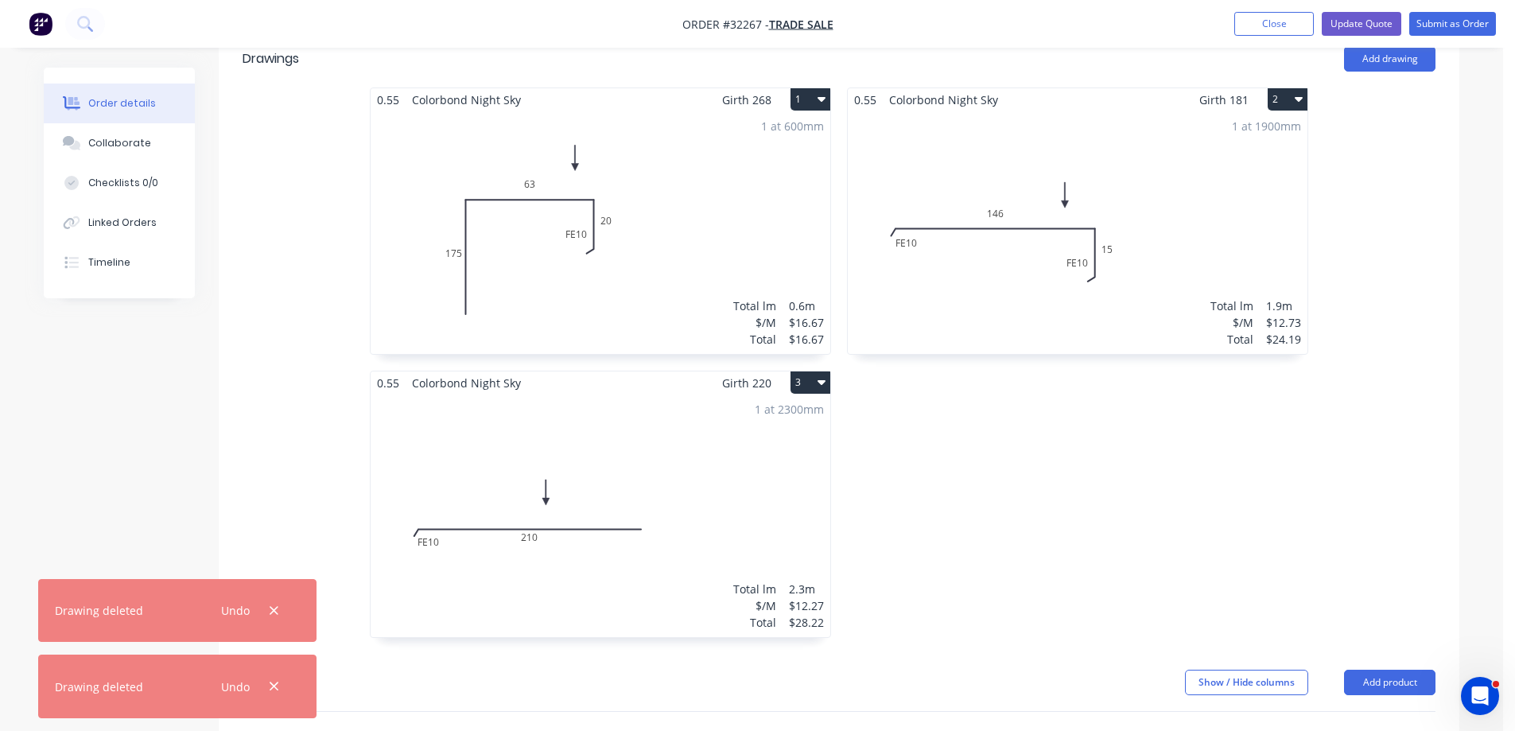
click at [823, 382] on icon "button" at bounding box center [822, 382] width 8 height 5
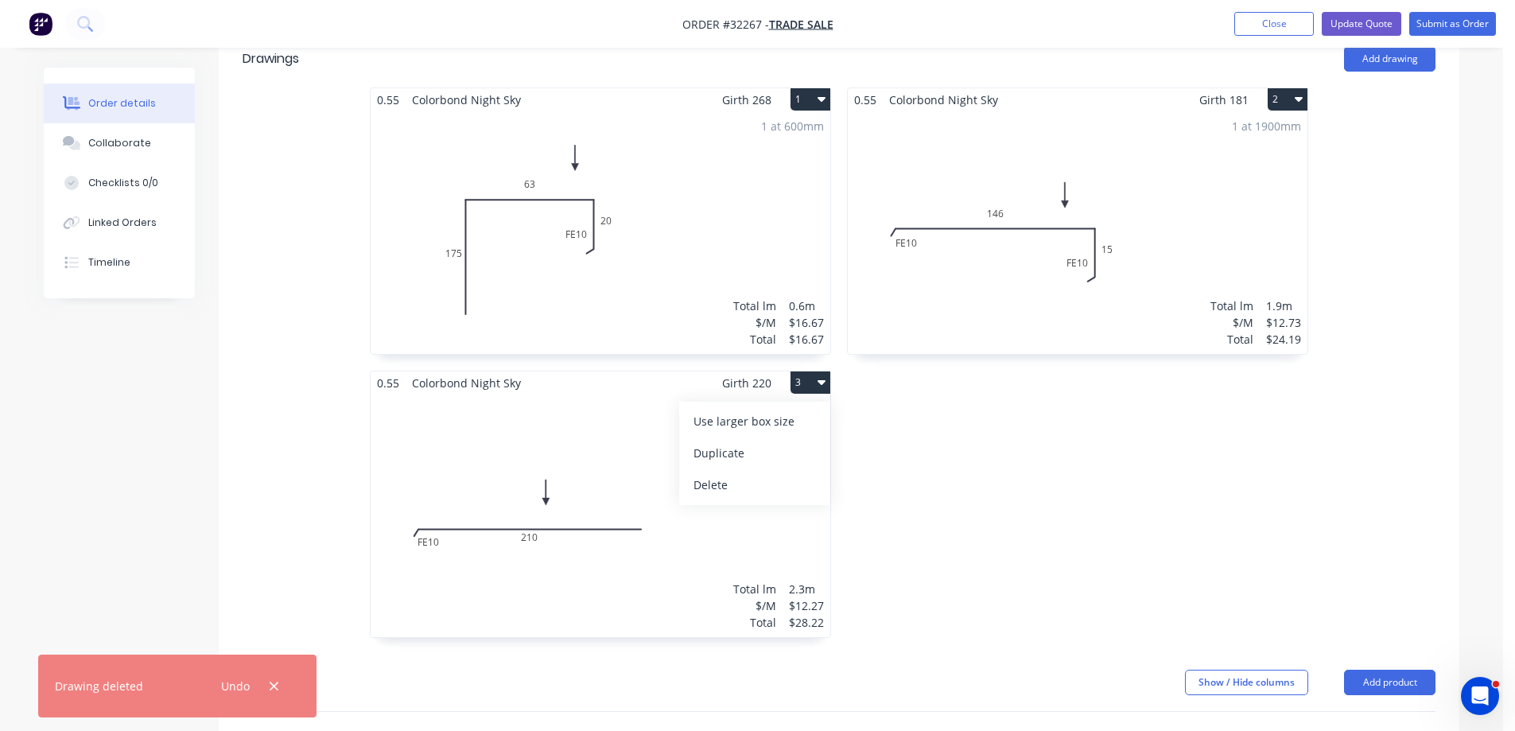
drag, startPoint x: 764, startPoint y: 488, endPoint x: 898, endPoint y: 474, distance: 134.4
click at [764, 489] on div "Delete" at bounding box center [755, 484] width 123 height 23
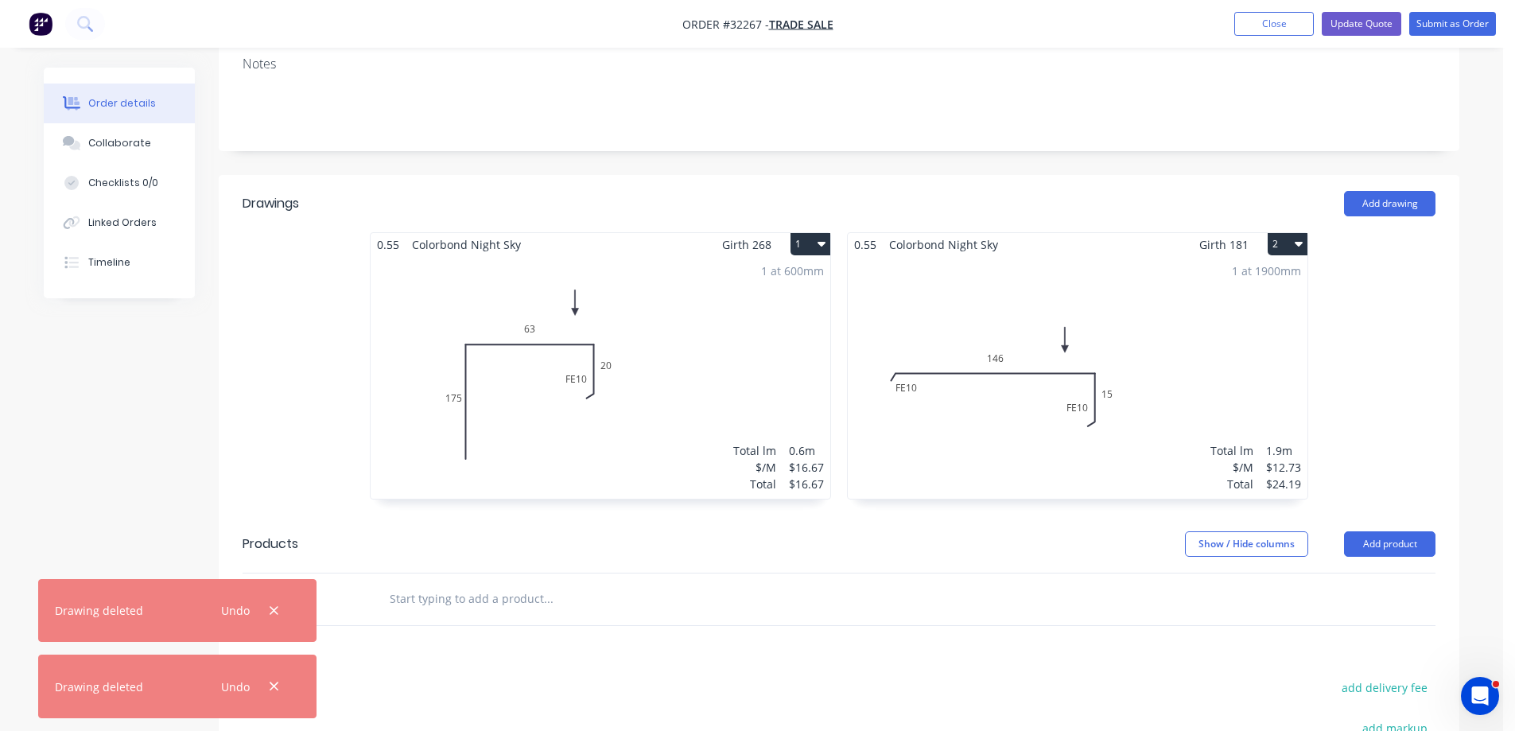
scroll to position [80, 0]
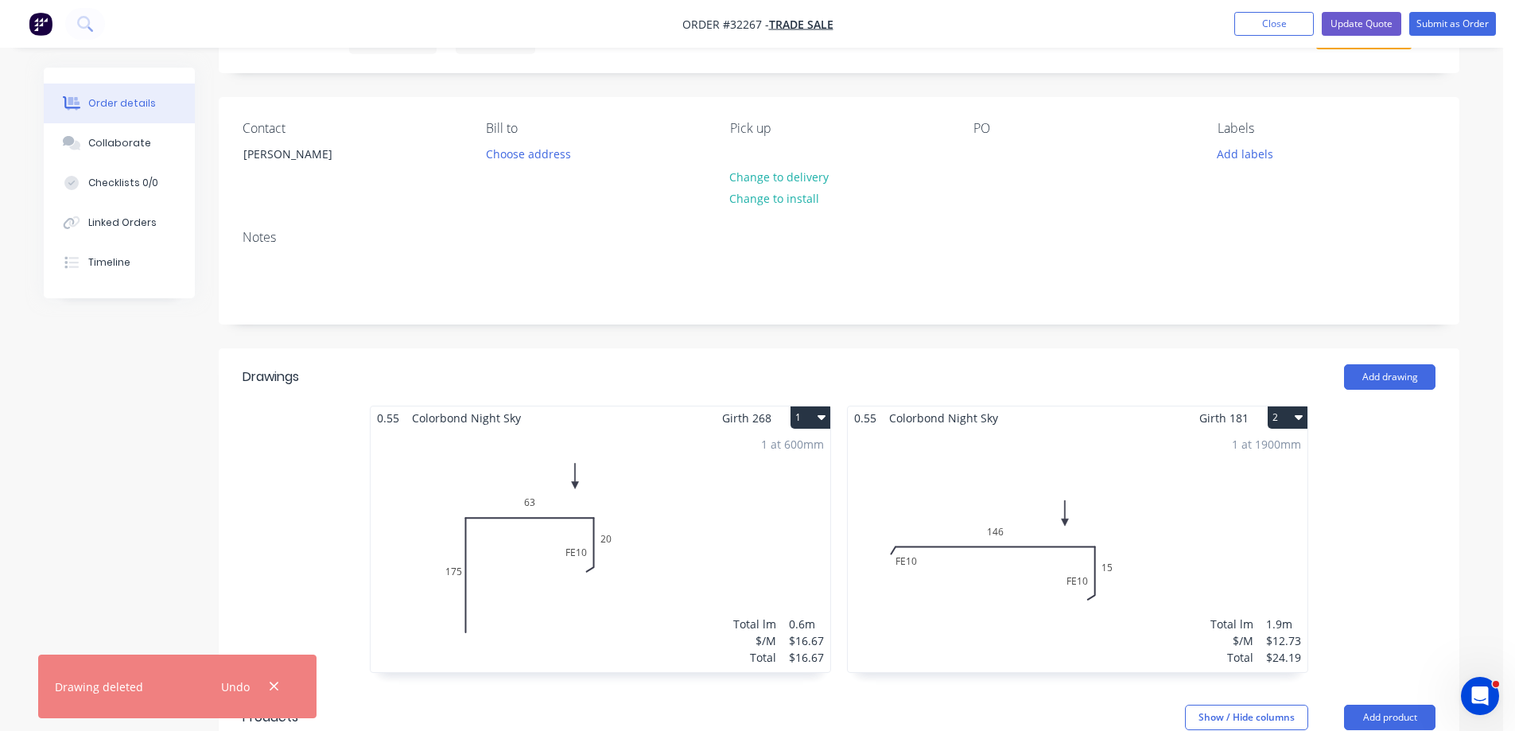
click at [1299, 419] on icon "button" at bounding box center [1299, 417] width 8 height 5
click at [1238, 520] on div "Delete" at bounding box center [1232, 519] width 123 height 23
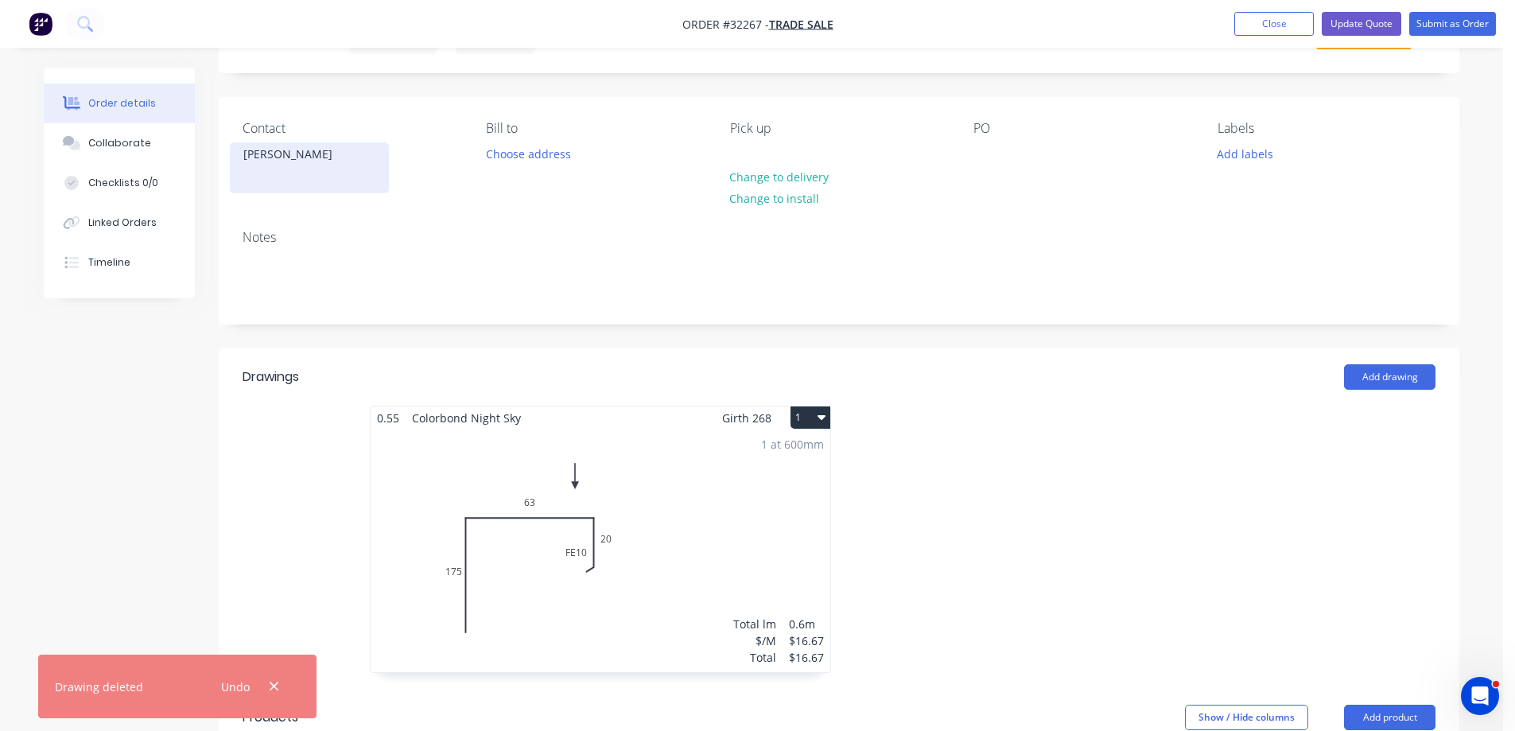
click at [290, 157] on div "[PERSON_NAME]" at bounding box center [309, 154] width 132 height 22
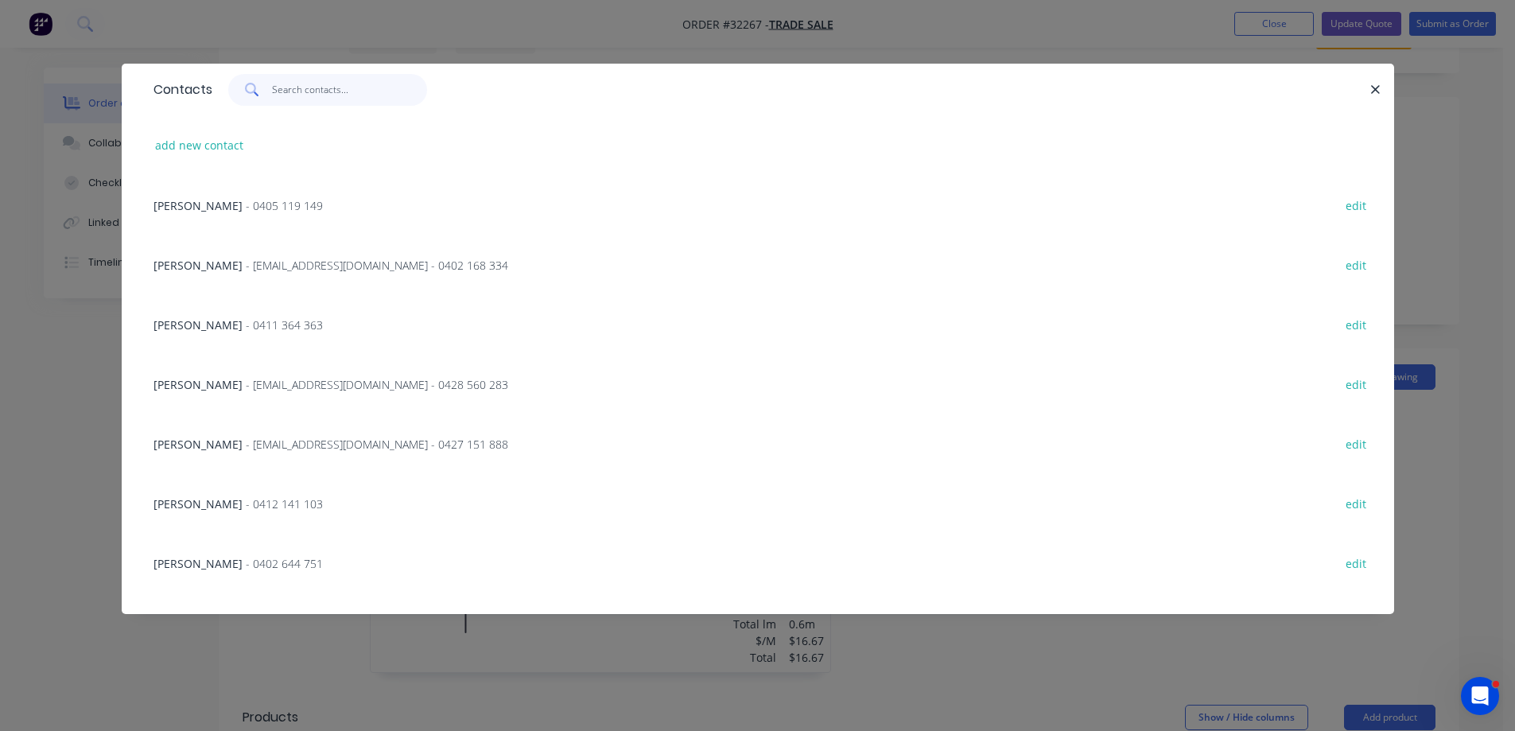
click at [321, 84] on input "text" at bounding box center [349, 90] width 155 height 32
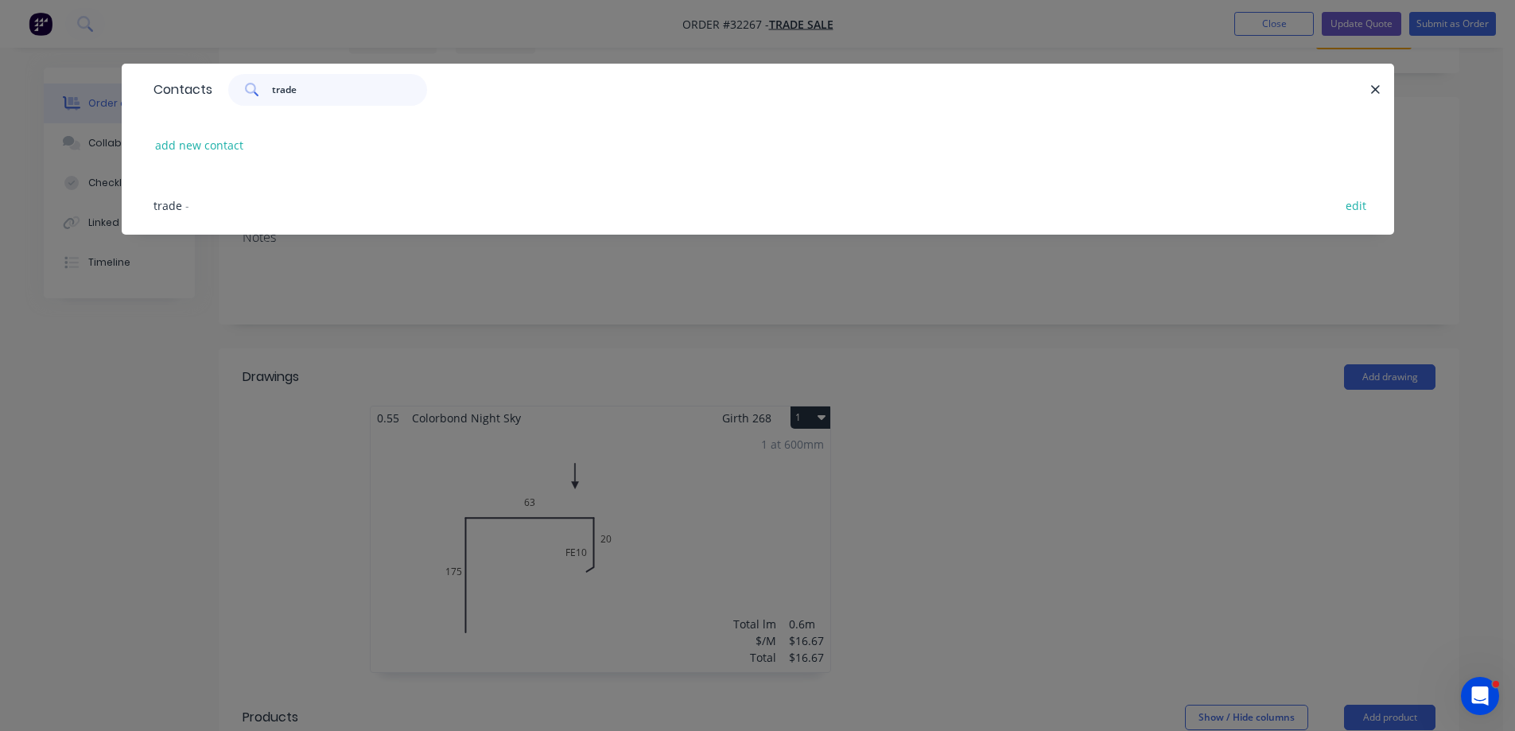
type input "trade"
click at [173, 205] on span "trade" at bounding box center [168, 205] width 29 height 15
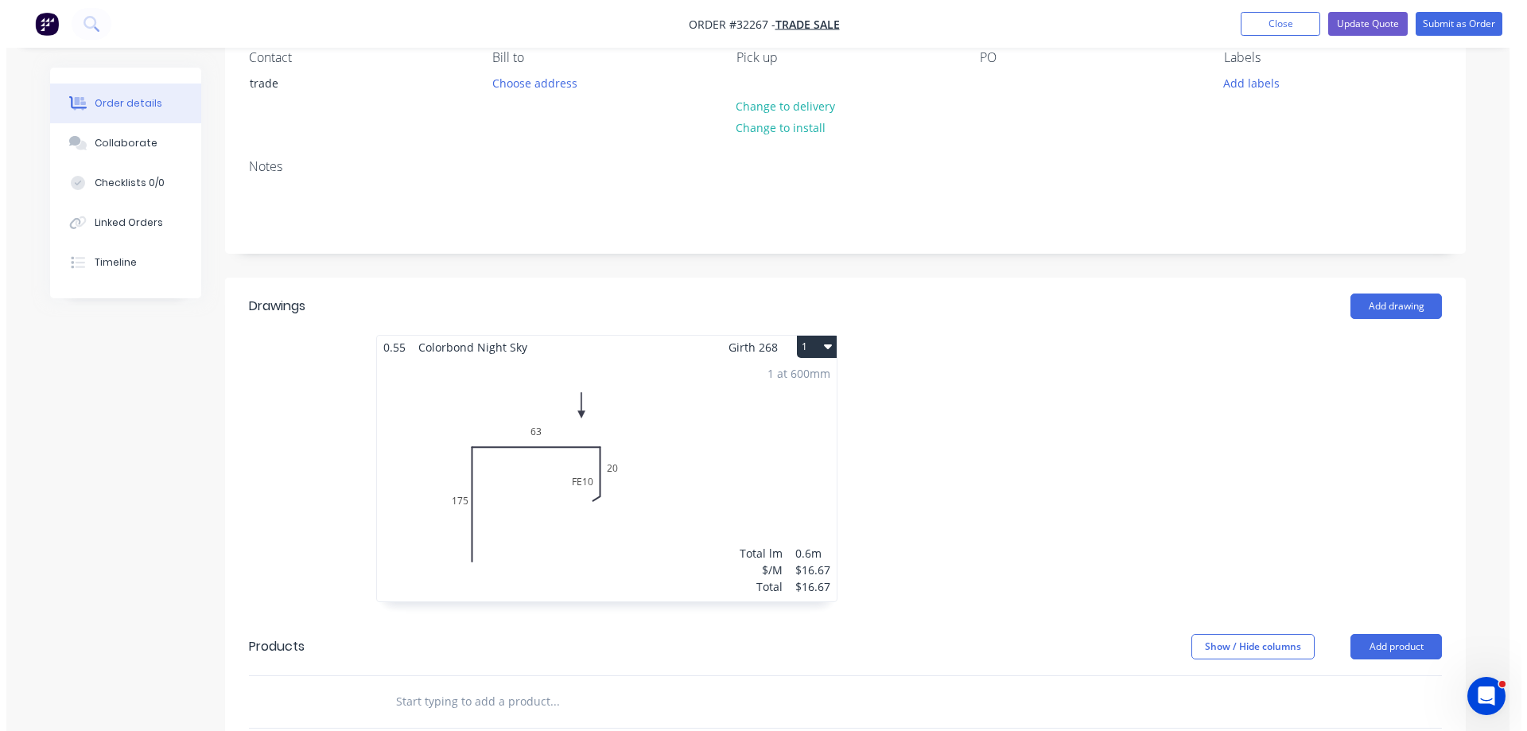
scroll to position [0, 0]
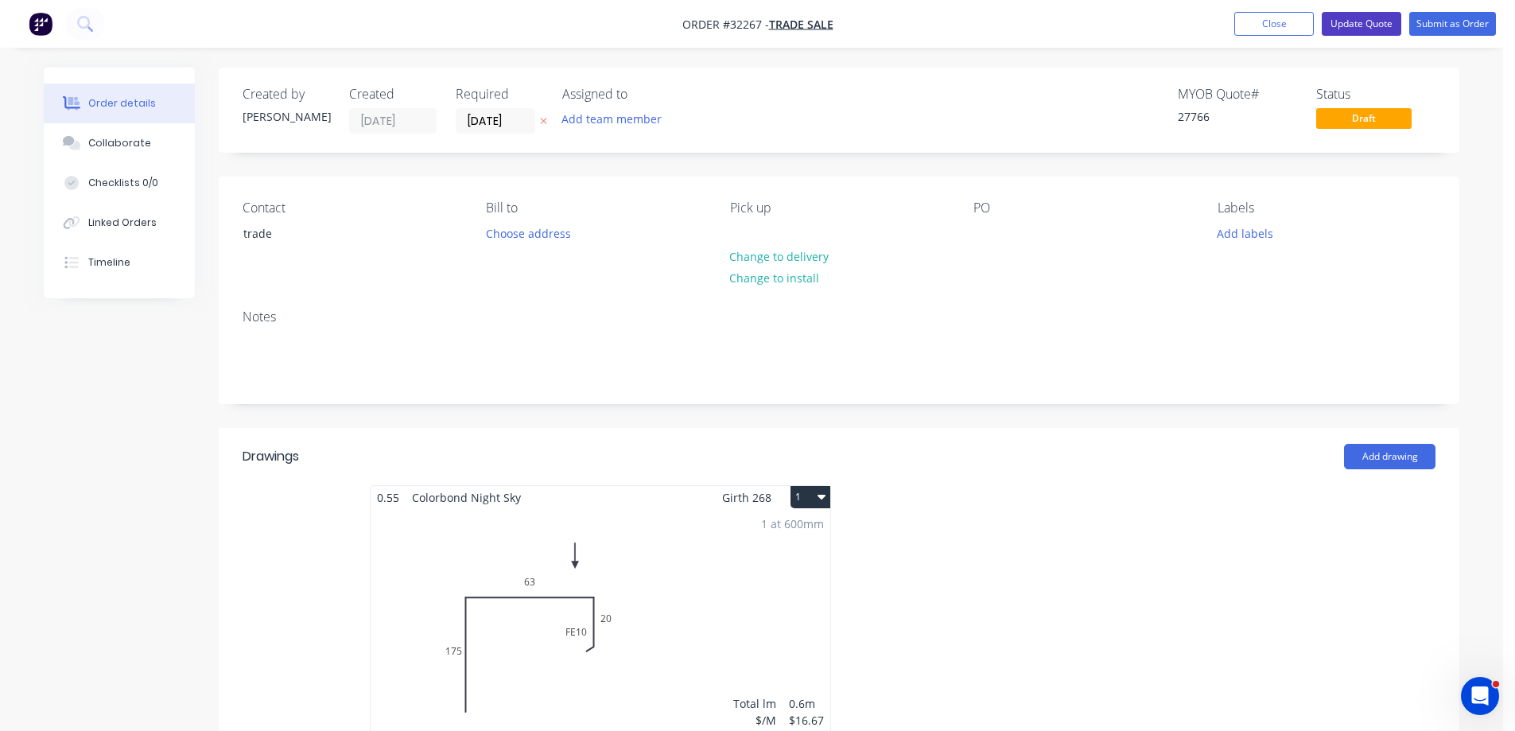
click at [1368, 29] on button "Update Quote" at bounding box center [1362, 24] width 80 height 24
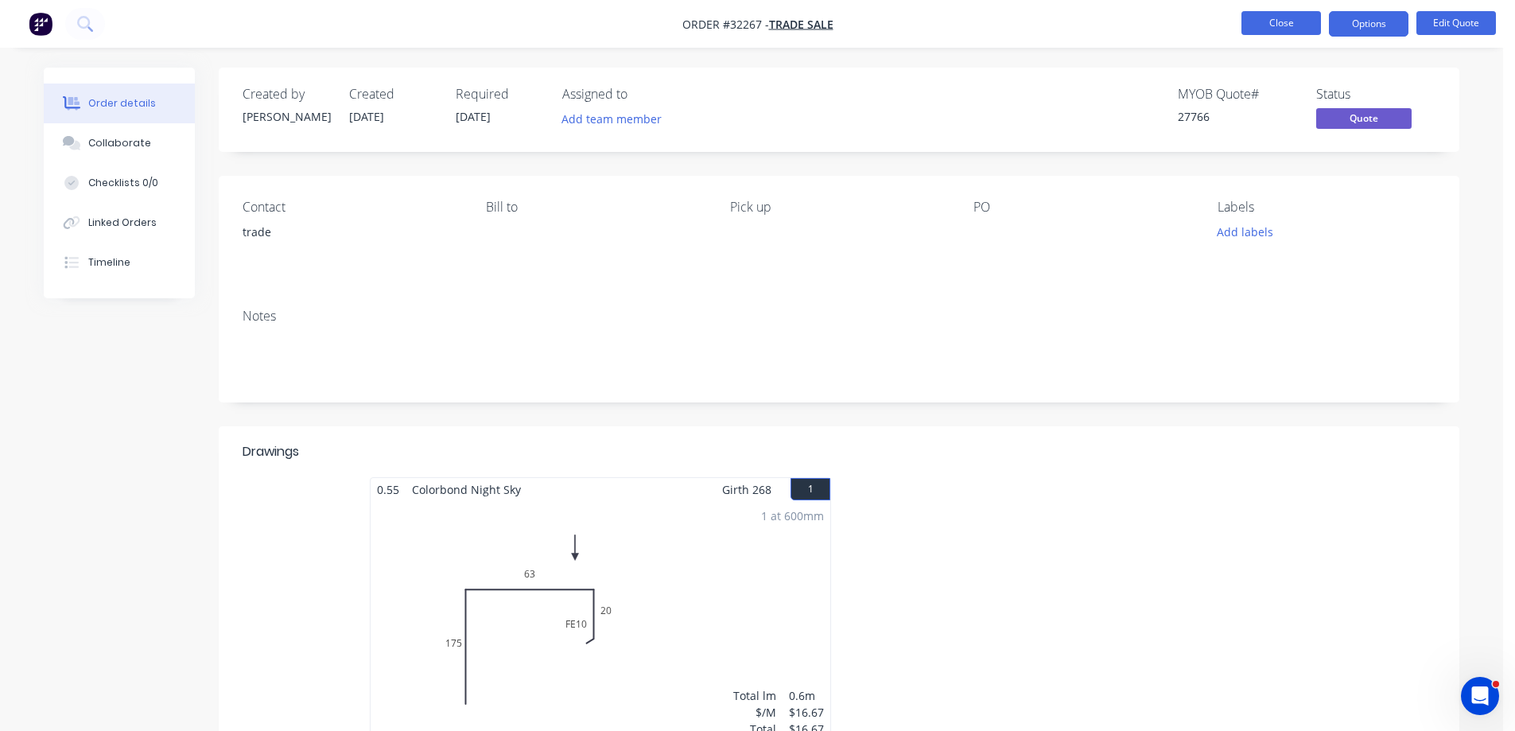
click at [1298, 24] on button "Close" at bounding box center [1282, 23] width 80 height 24
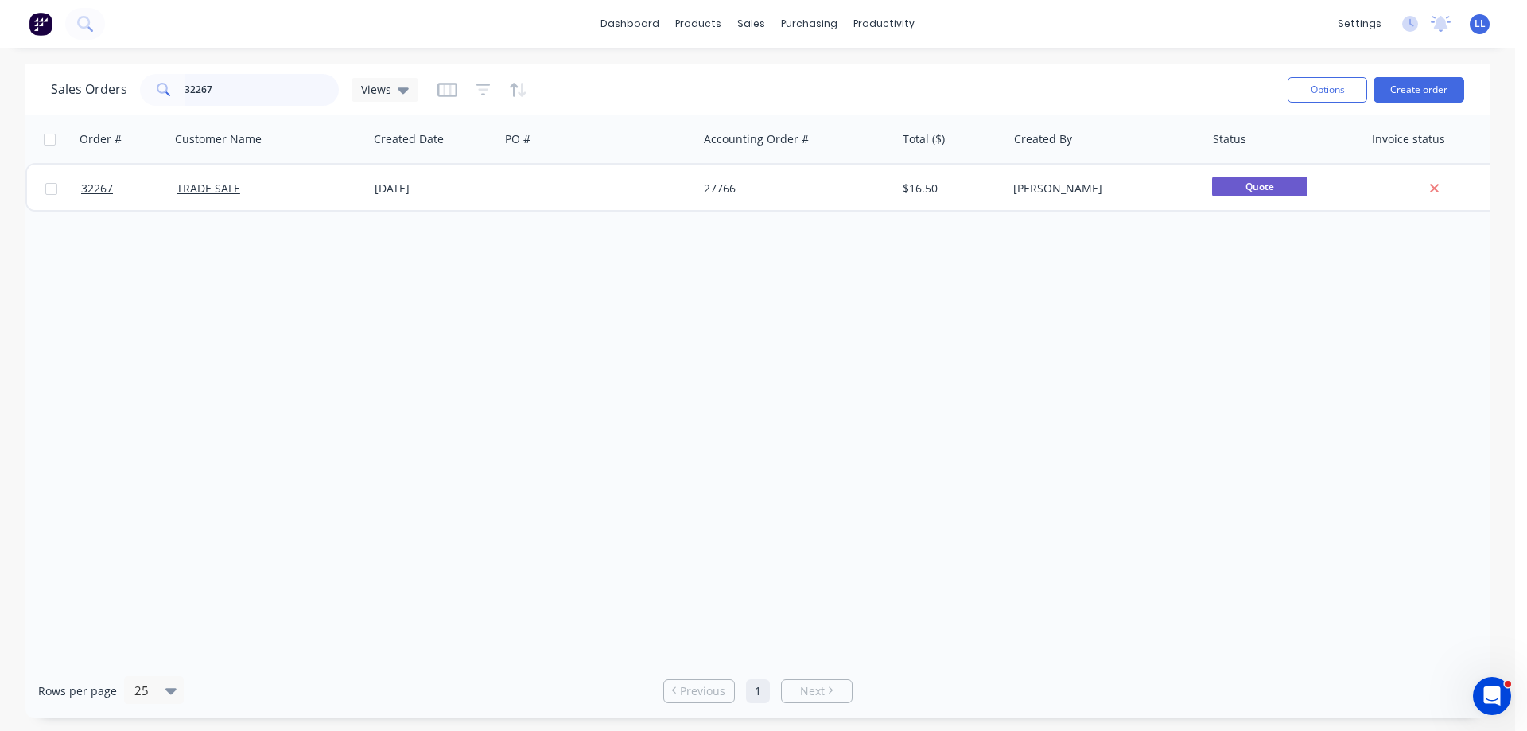
click at [245, 92] on input "32267" at bounding box center [262, 90] width 155 height 32
type input "3"
